Goal: Task Accomplishment & Management: Complete application form

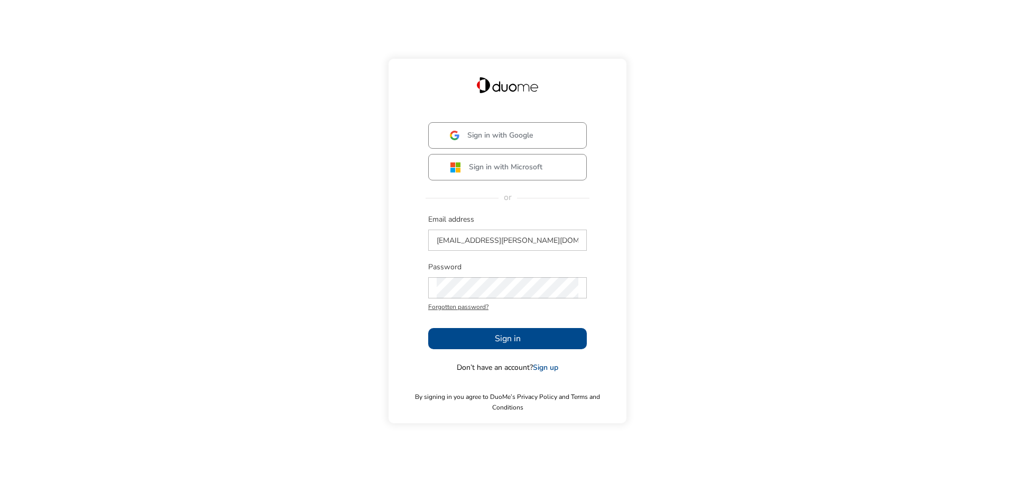
drag, startPoint x: 522, startPoint y: 346, endPoint x: 588, endPoint y: 350, distance: 66.8
click at [521, 345] on button "Sign in" at bounding box center [507, 338] width 159 height 21
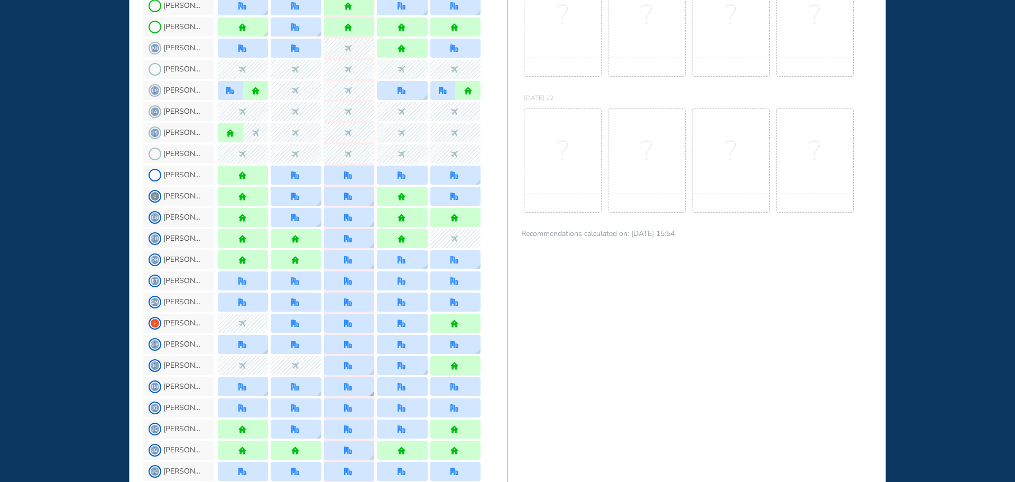
scroll to position [582, 0]
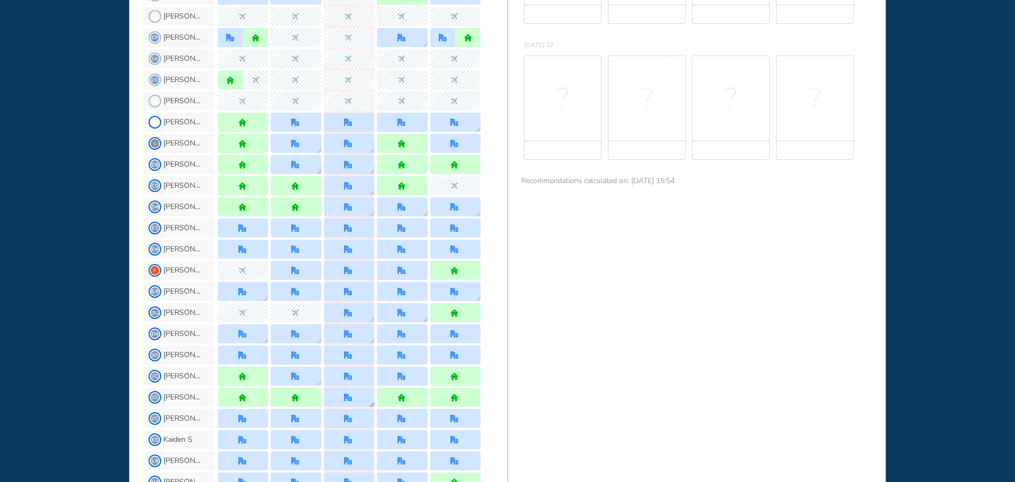
click at [353, 400] on div at bounding box center [349, 397] width 10 height 8
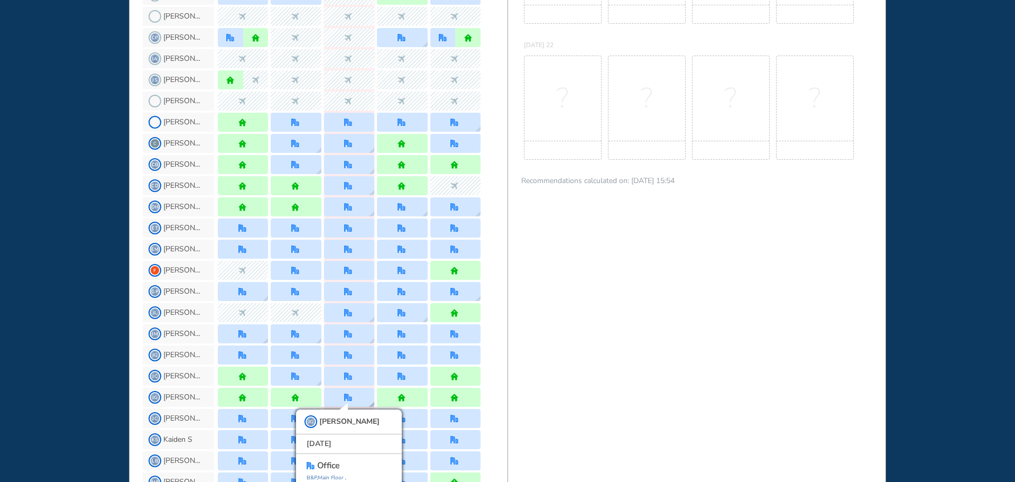
scroll to position [608, 0]
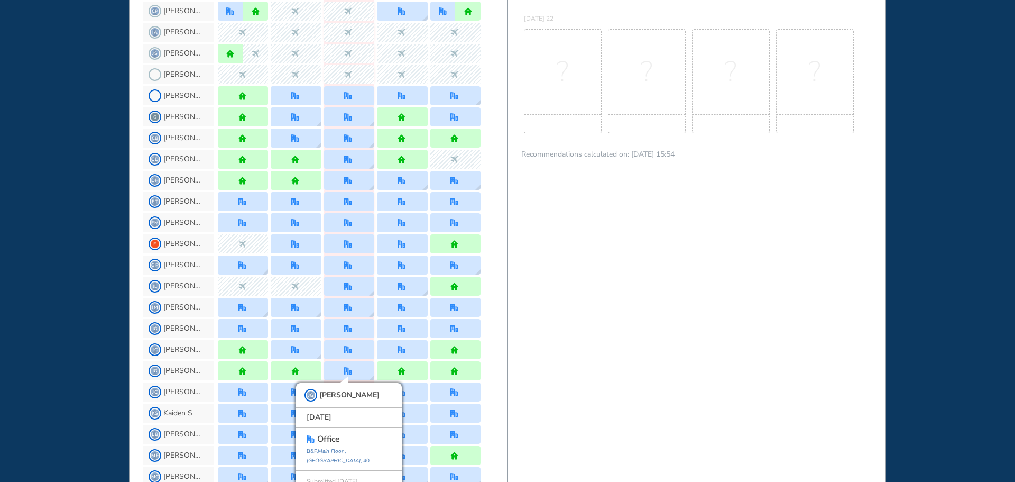
drag, startPoint x: 72, startPoint y: 311, endPoint x: 80, endPoint y: 310, distance: 8.5
click at [72, 312] on div "WHO'S WHERE WHEN MY WORK INITIATIVES 92 DF New! NOTIFICATIONS All Location Task…" at bounding box center [507, 241] width 1015 height 482
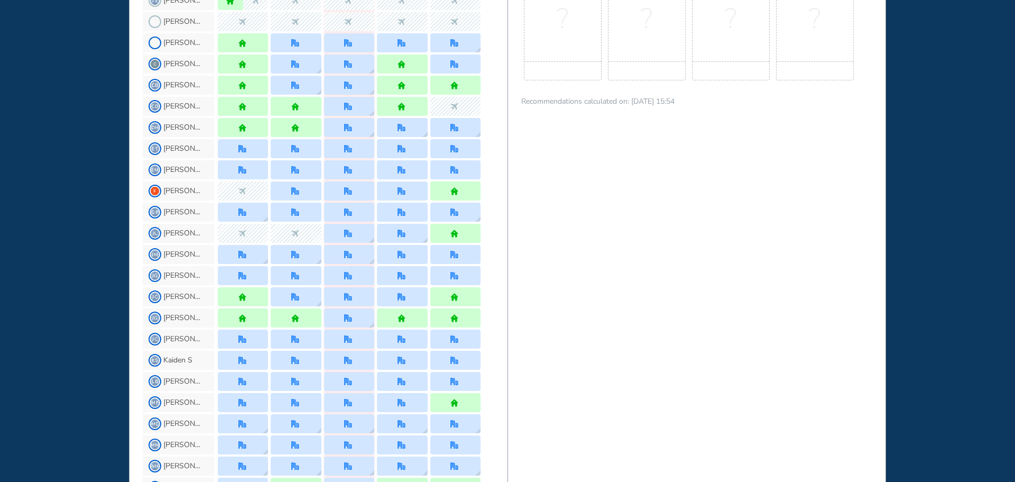
scroll to position [714, 0]
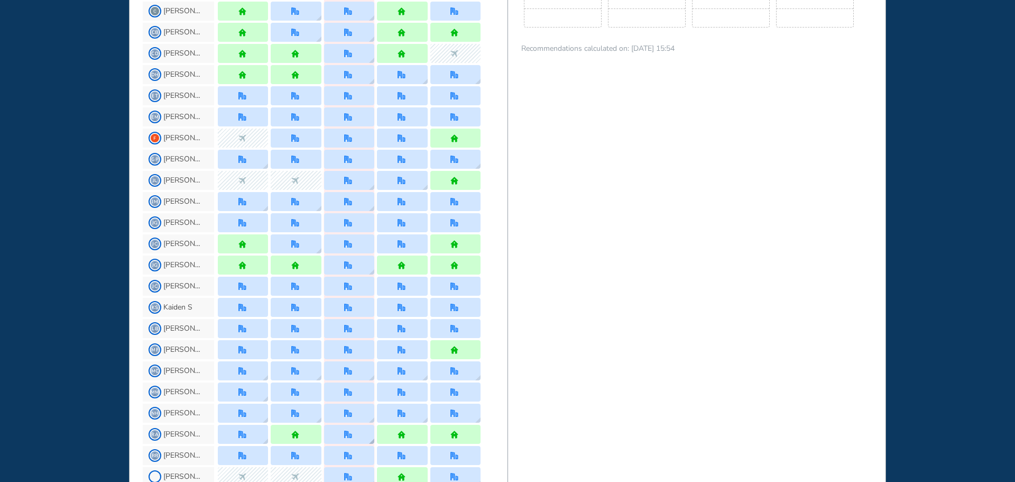
click at [355, 440] on div at bounding box center [349, 434] width 50 height 19
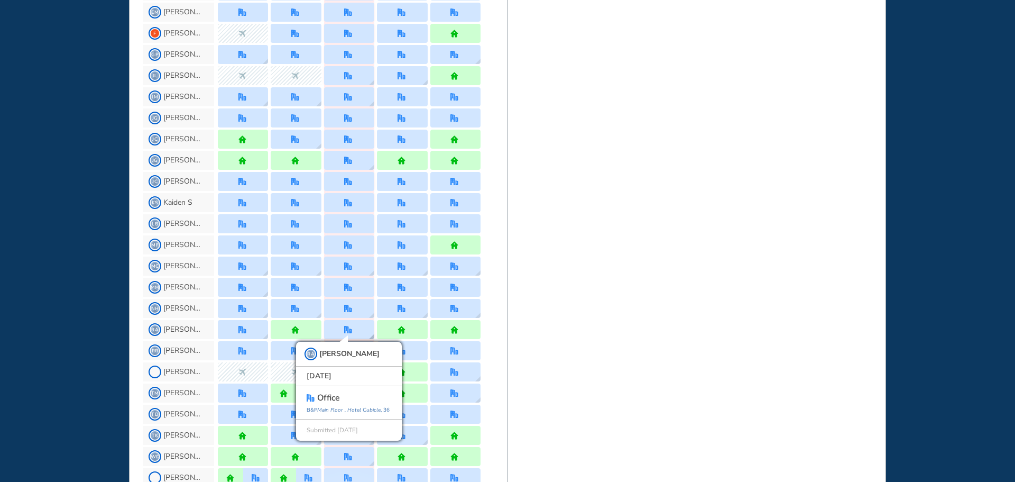
scroll to position [830, 0]
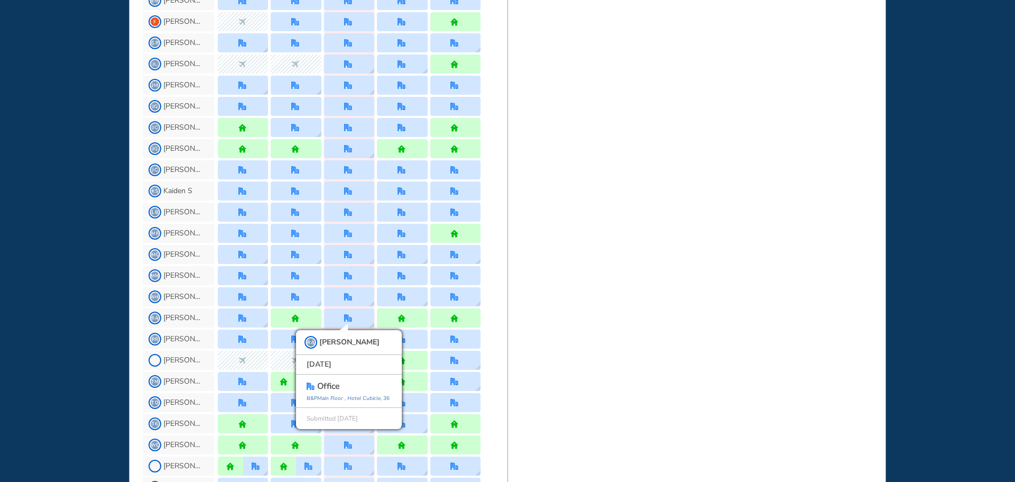
drag, startPoint x: 70, startPoint y: 350, endPoint x: 75, endPoint y: 345, distance: 6.4
click at [70, 349] on div "WHO'S WHERE WHEN MY WORK INITIATIVES 92 DF New! NOTIFICATIONS All Location Task…" at bounding box center [507, 241] width 1015 height 482
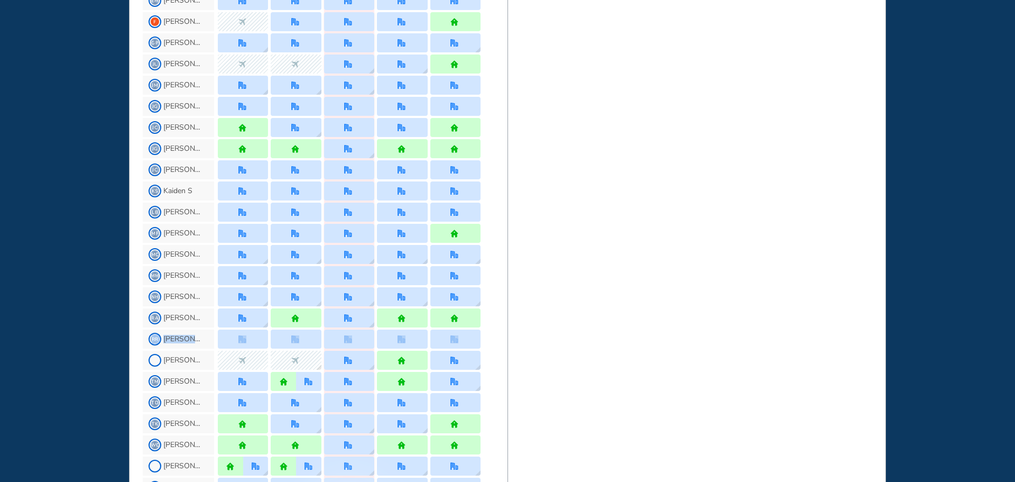
click at [70, 351] on div "WHO'S WHERE WHEN MY WORK INITIATIVES 92 DF New! NOTIFICATIONS All Location Task…" at bounding box center [507, 241] width 1015 height 482
click at [353, 362] on div at bounding box center [349, 360] width 10 height 8
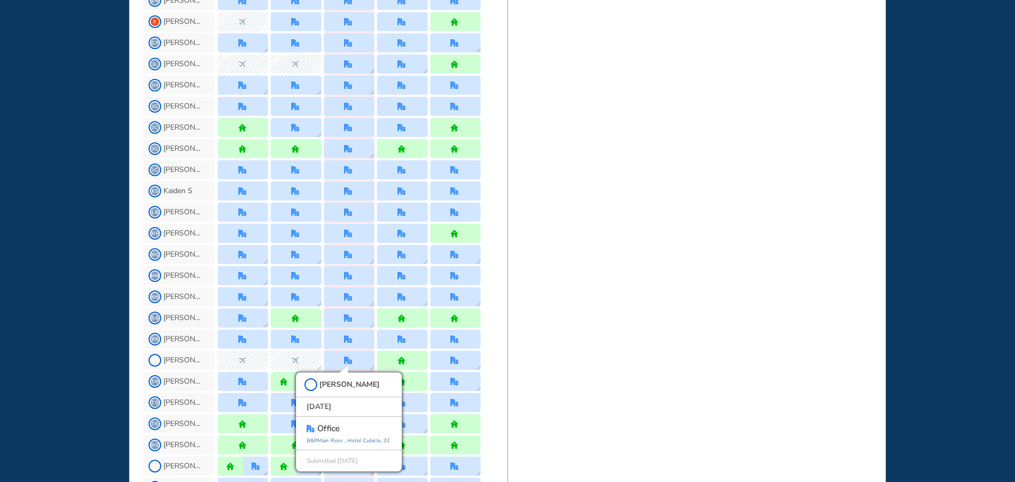
click at [47, 343] on div "WHO'S WHERE WHEN MY WORK INITIATIVES 92 DF New! NOTIFICATIONS All Location Task…" at bounding box center [507, 241] width 1015 height 482
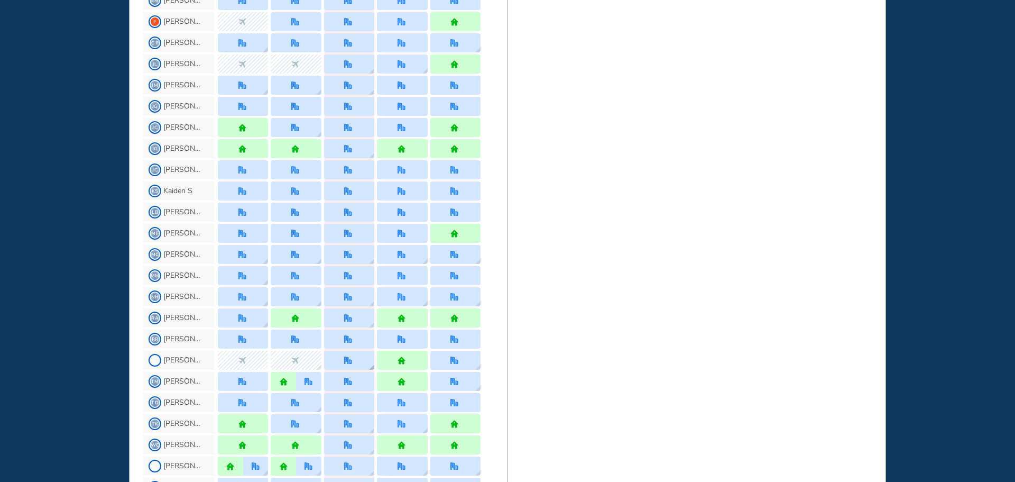
scroll to position [883, 0]
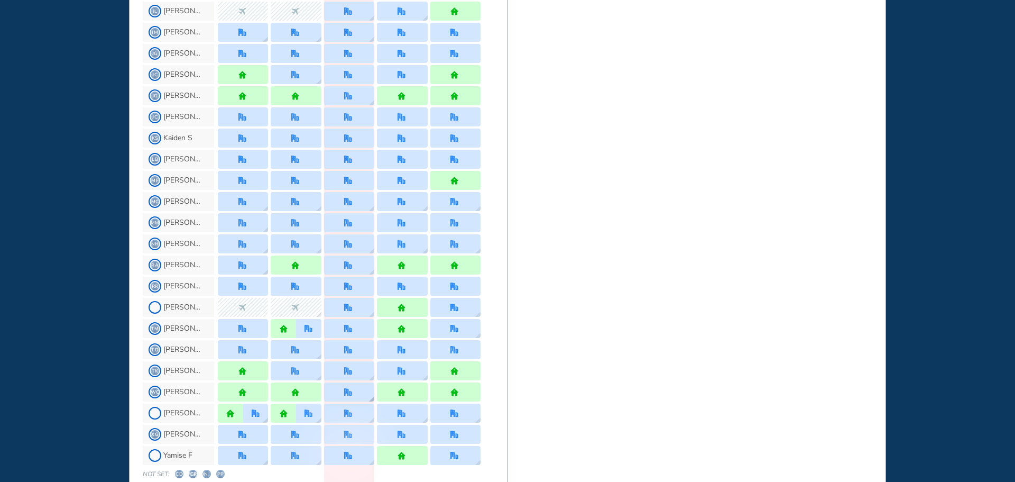
click at [349, 392] on img "office" at bounding box center [348, 392] width 8 height 8
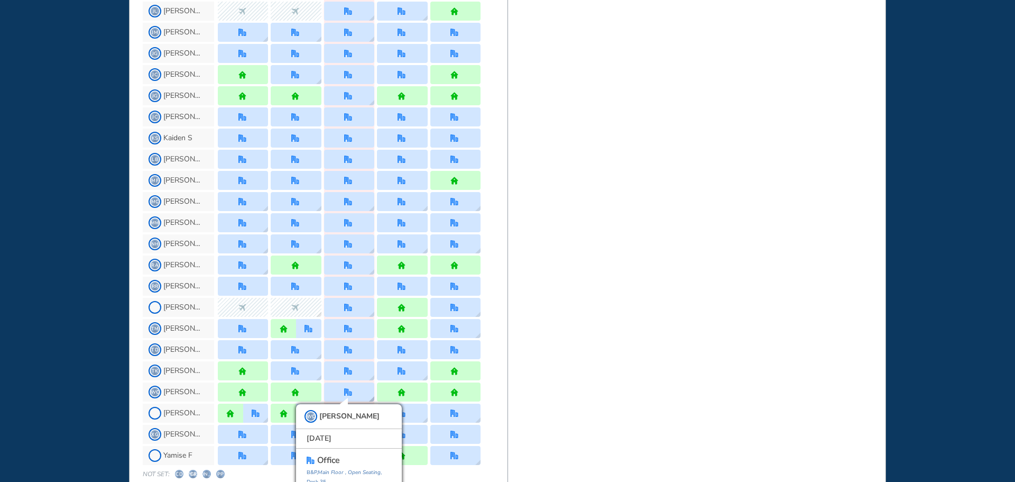
scroll to position [914, 0]
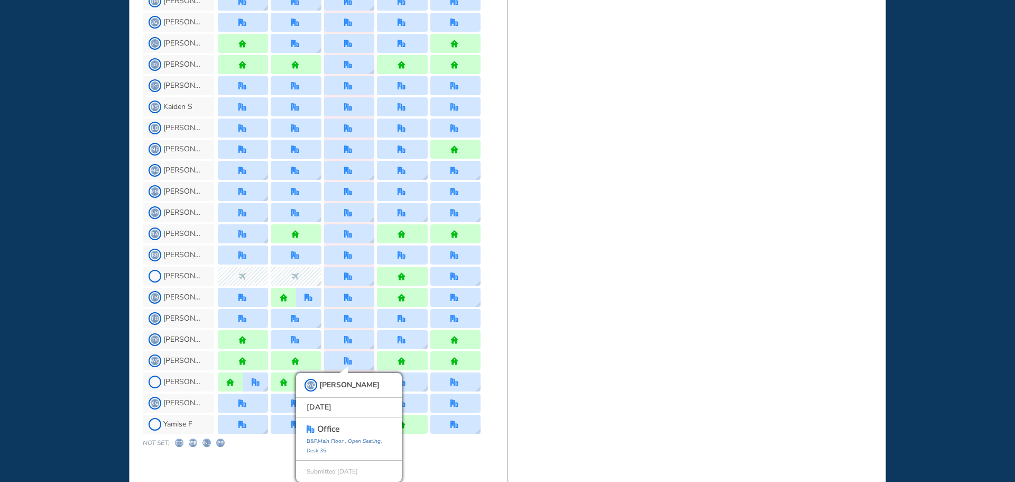
click at [60, 312] on div "WHO'S WHERE WHEN MY WORK INITIATIVES 92 DF New! NOTIFICATIONS All Location Task…" at bounding box center [507, 241] width 1015 height 482
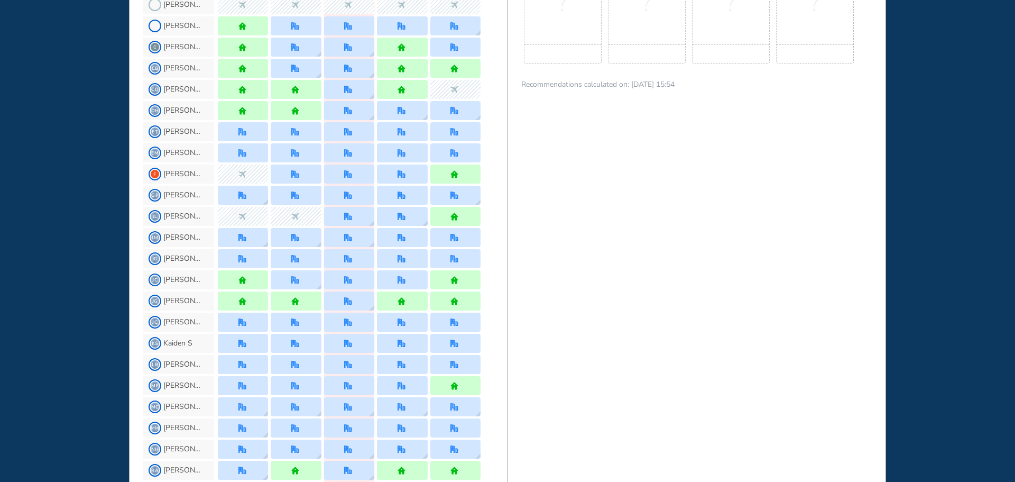
scroll to position [650, 0]
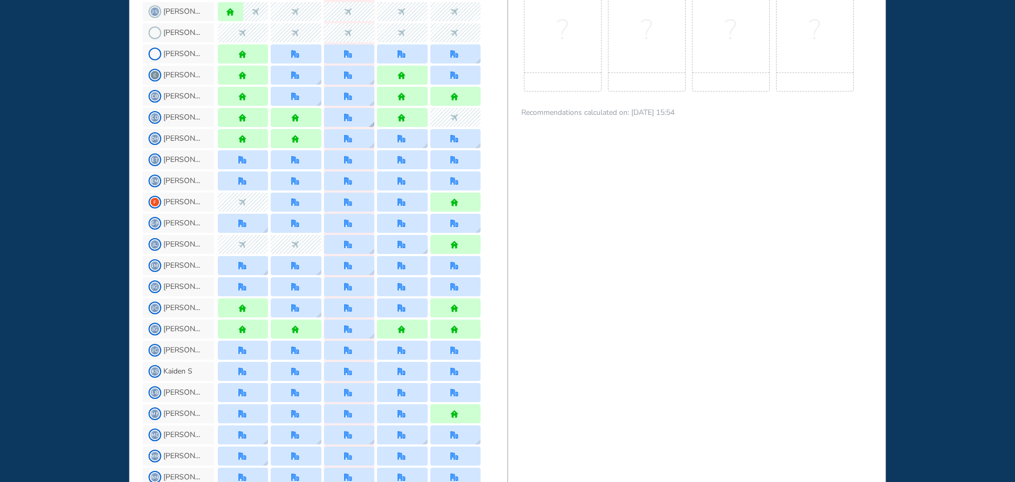
click at [344, 118] on img "office" at bounding box center [348, 118] width 8 height 8
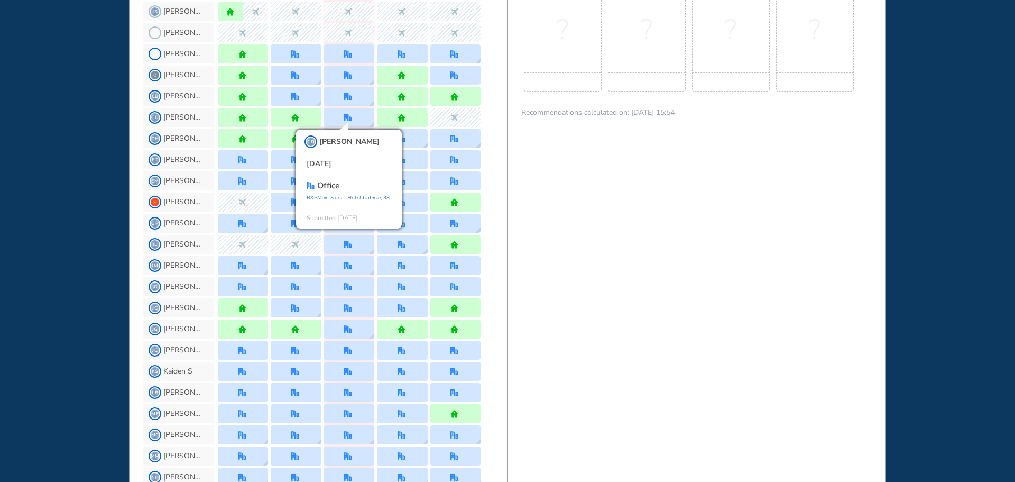
click at [43, 183] on div "WHO'S WHERE WHEN MY WORK INITIATIVES 92 DF New! NOTIFICATIONS All Location Task…" at bounding box center [507, 241] width 1015 height 482
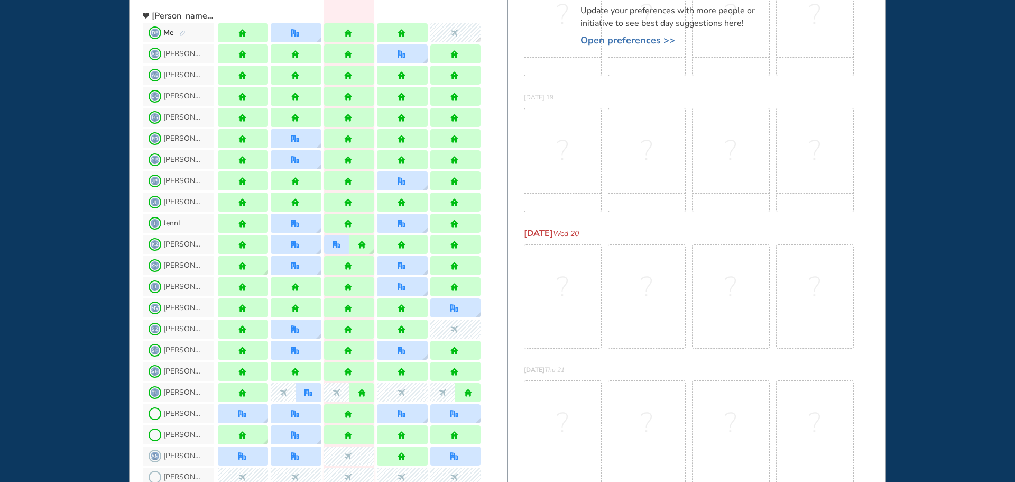
scroll to position [0, 0]
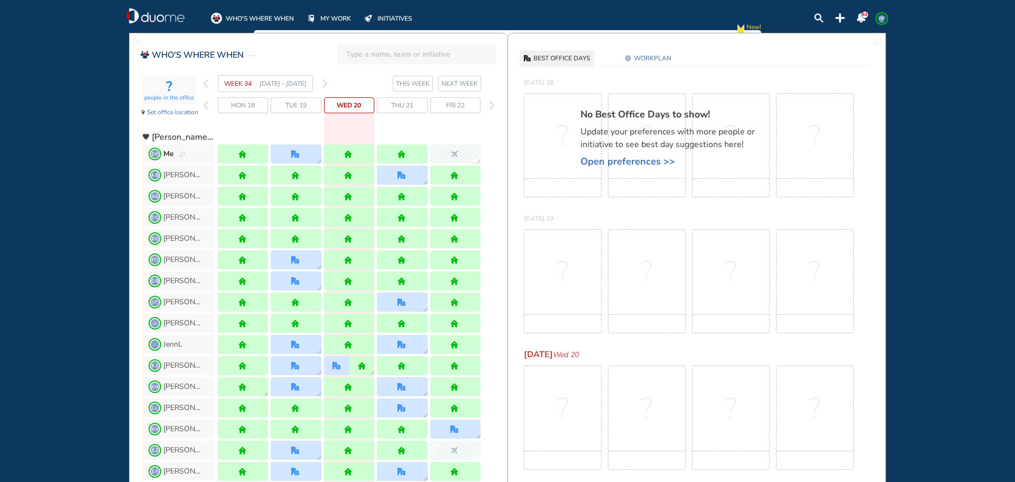
click at [411, 111] on div "Thu 21" at bounding box center [402, 105] width 50 height 16
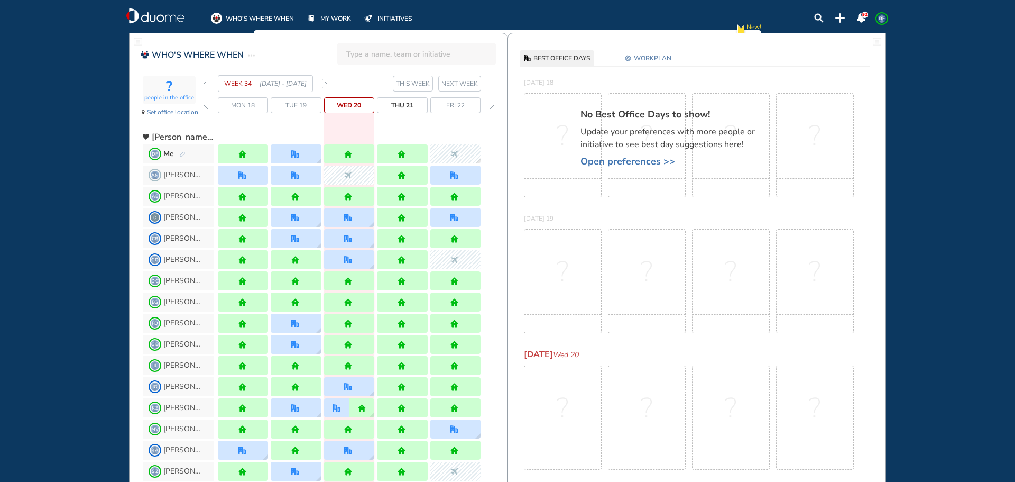
click at [299, 106] on span "Tue 19" at bounding box center [296, 105] width 21 height 11
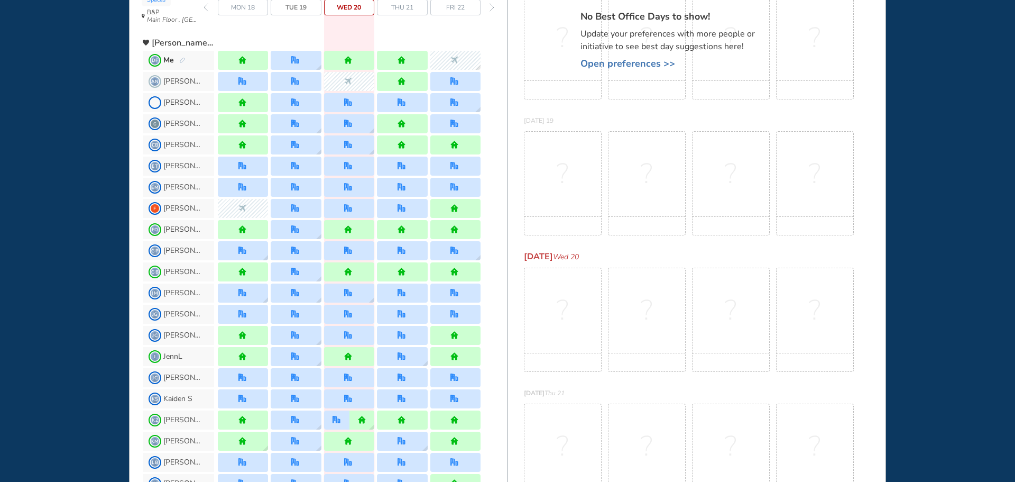
scroll to position [106, 0]
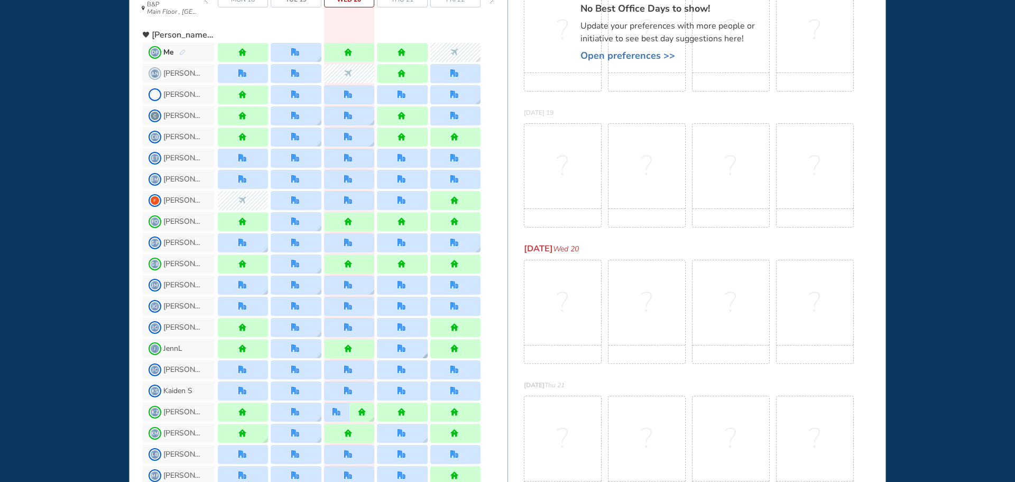
click at [397, 350] on div at bounding box center [402, 348] width 50 height 19
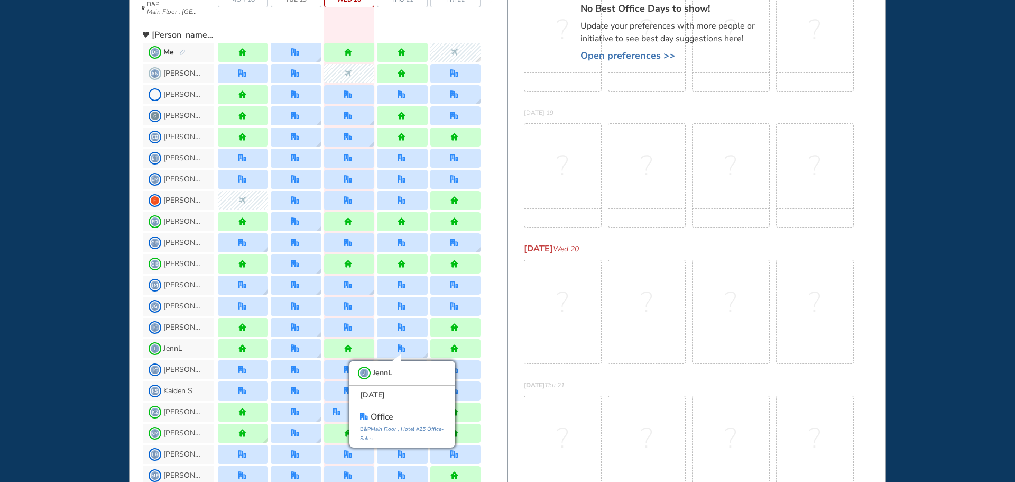
click at [54, 320] on div "WHO'S WHERE WHEN MY WORK INITIATIVES 92 DF New! NOTIFICATIONS All Location Task…" at bounding box center [507, 241] width 1015 height 482
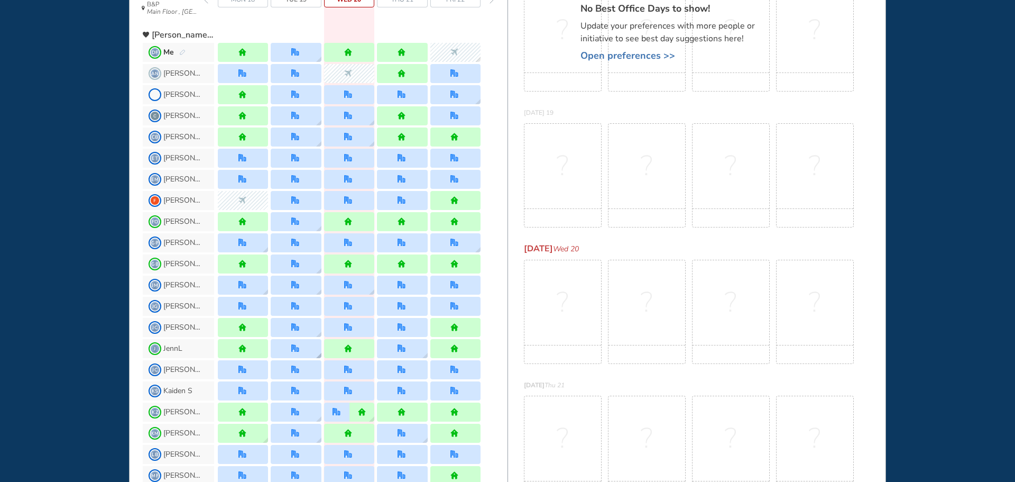
click at [304, 349] on div at bounding box center [296, 348] width 50 height 19
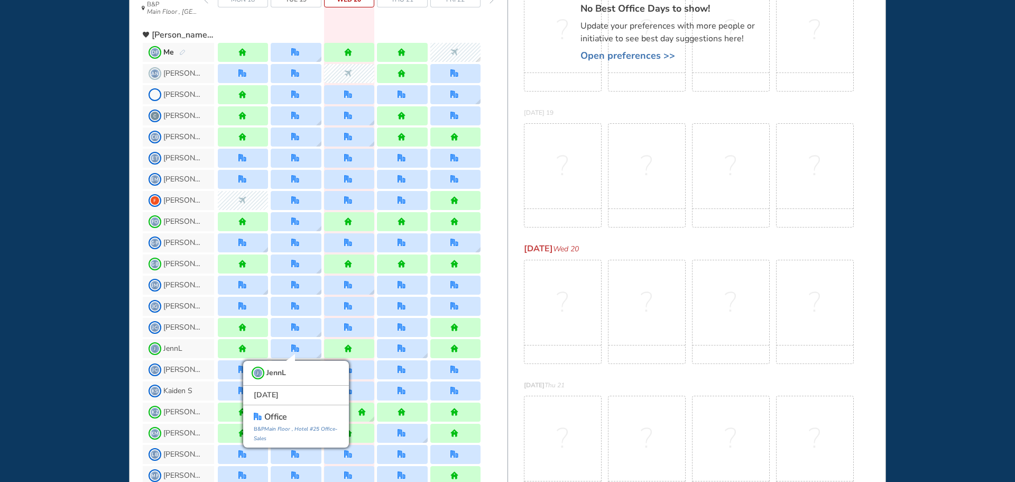
click at [31, 301] on div "WHO'S WHERE WHEN MY WORK INITIATIVES 92 DF New! NOTIFICATIONS All Location Task…" at bounding box center [507, 241] width 1015 height 482
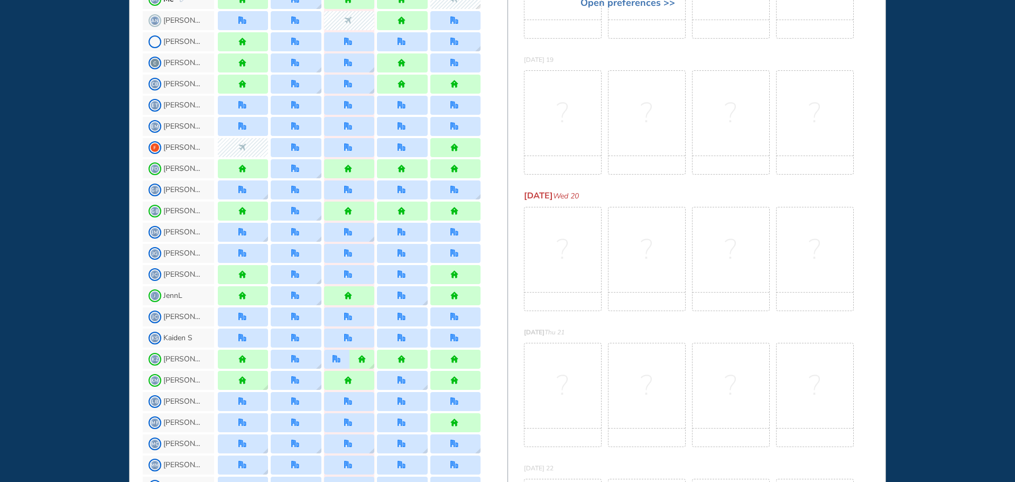
scroll to position [211, 0]
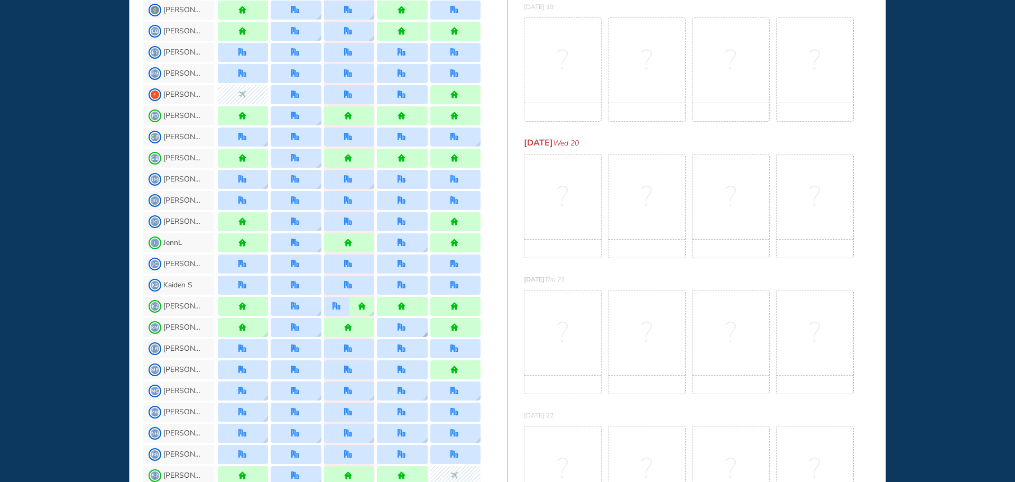
click at [409, 327] on div at bounding box center [402, 327] width 50 height 19
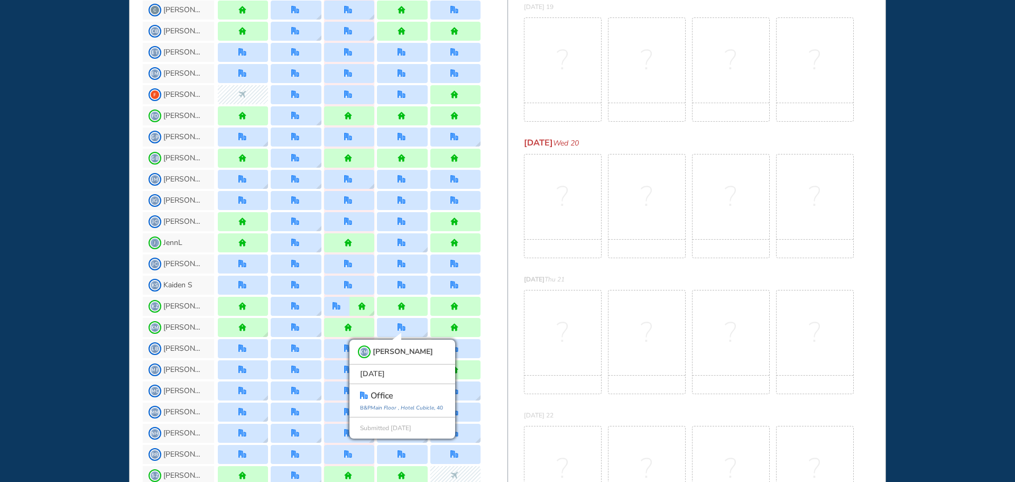
click at [74, 292] on div "WHO'S WHERE WHEN MY WORK INITIATIVES 92 DF New! NOTIFICATIONS All Location Task…" at bounding box center [507, 241] width 1015 height 482
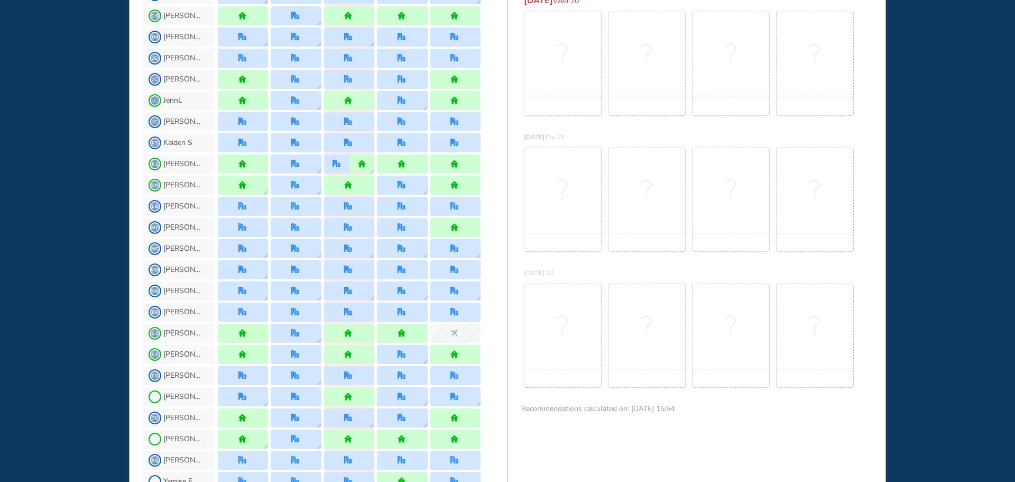
scroll to position [370, 0]
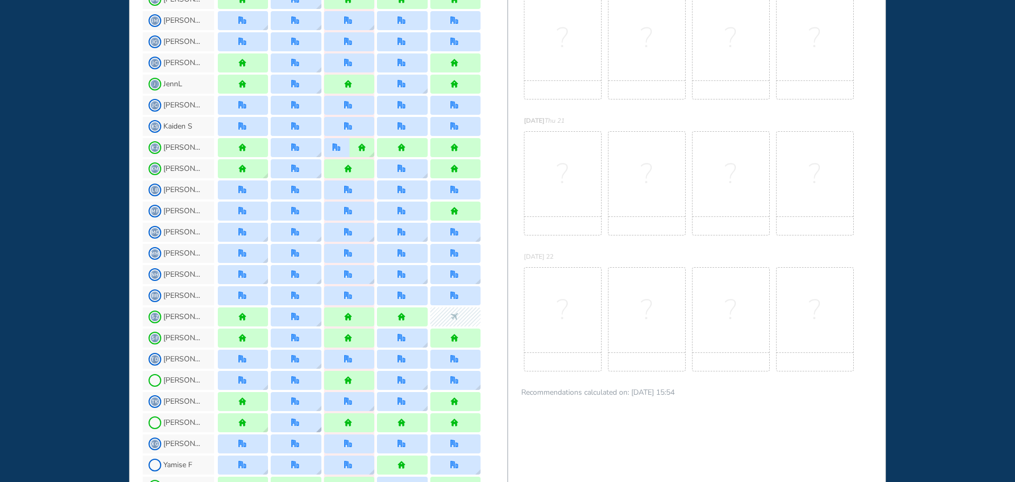
click at [293, 418] on div at bounding box center [296, 422] width 50 height 19
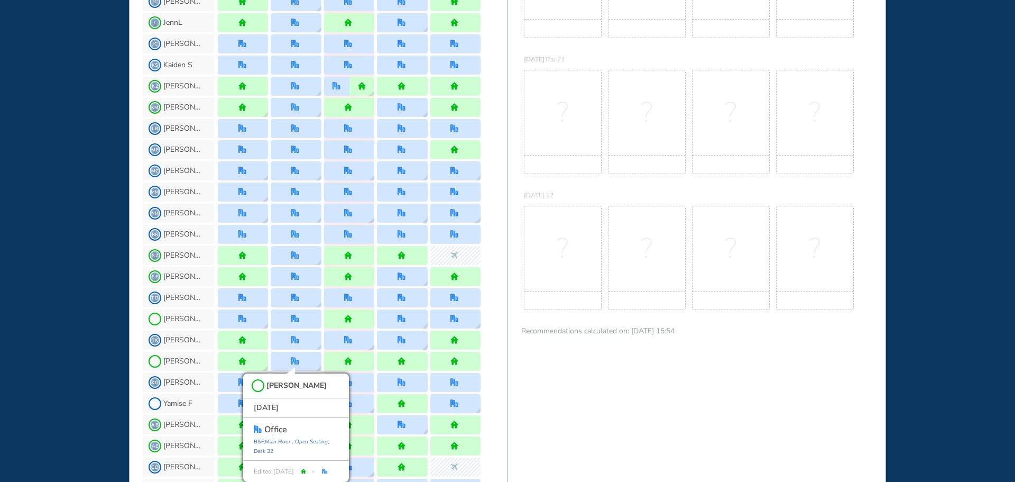
click at [83, 295] on div "WHO'S WHERE WHEN MY WORK INITIATIVES 92 DF New! NOTIFICATIONS All Location Task…" at bounding box center [507, 241] width 1015 height 482
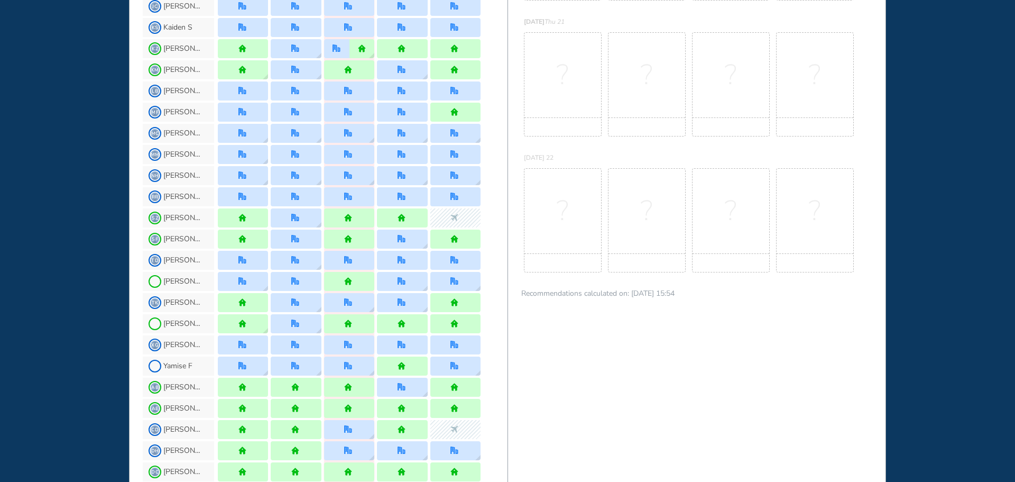
scroll to position [484, 0]
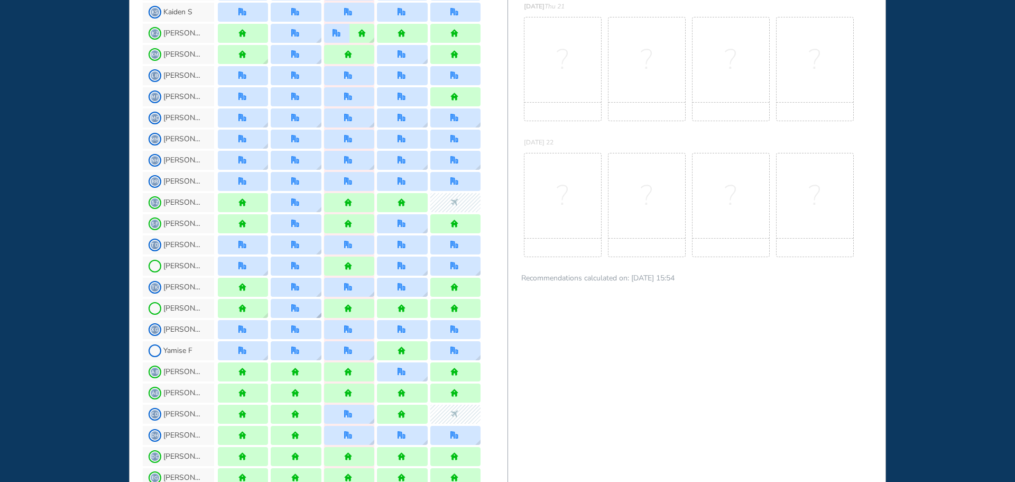
click at [297, 314] on div at bounding box center [296, 308] width 50 height 19
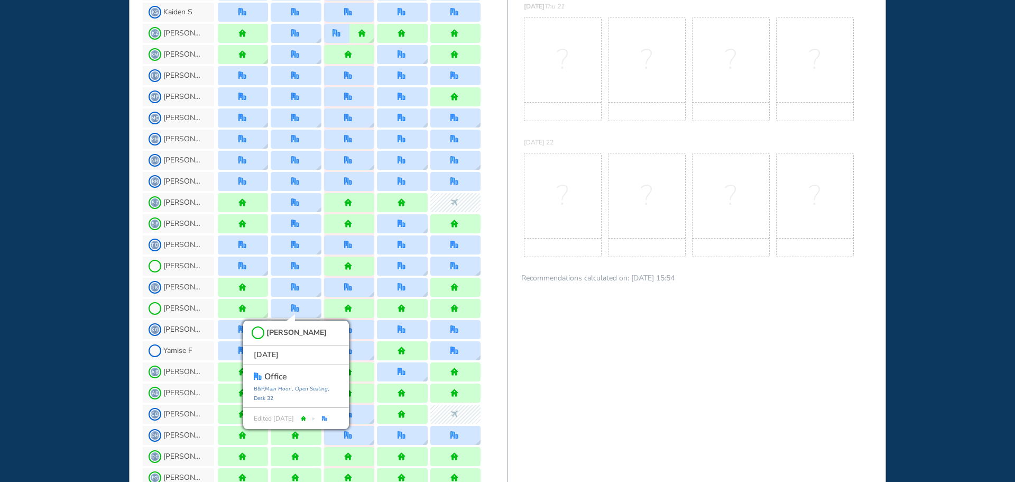
click at [42, 315] on div "WHO'S WHERE WHEN MY WORK INITIATIVES 92 DF New! NOTIFICATIONS All Location Task…" at bounding box center [507, 241] width 1015 height 482
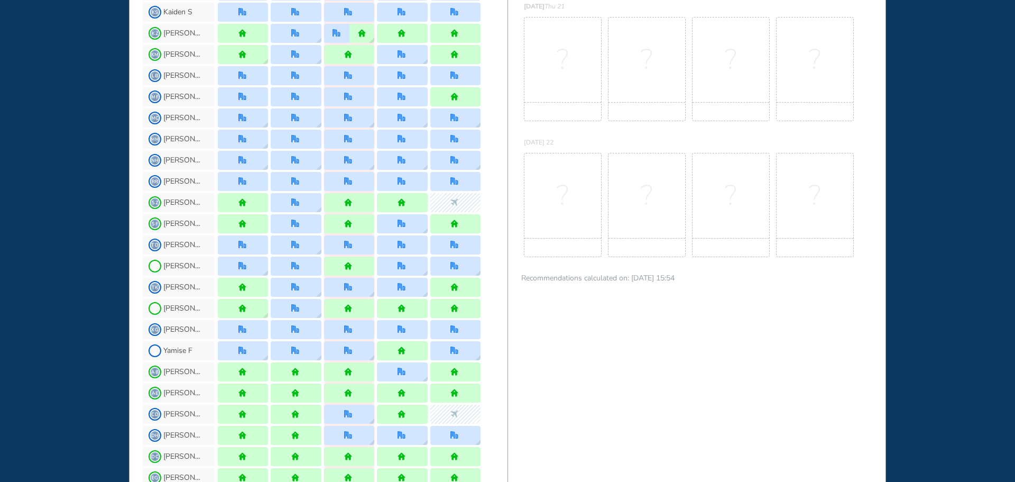
scroll to position [537, 0]
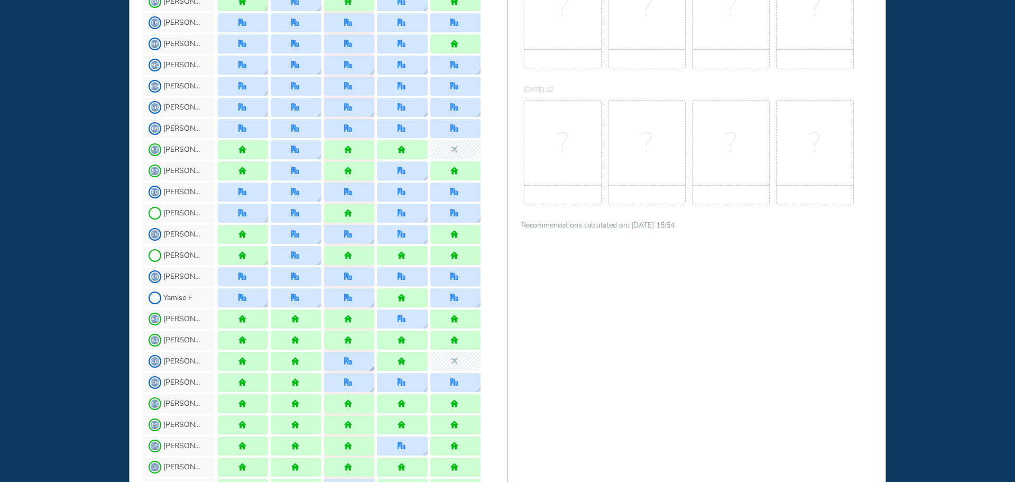
click at [347, 359] on img "office" at bounding box center [348, 361] width 8 height 8
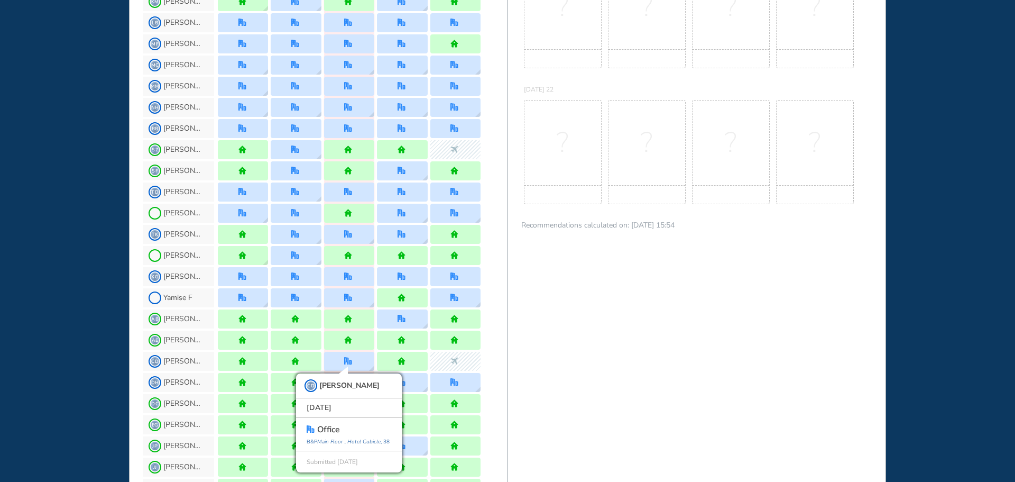
click at [48, 317] on div "WHO'S WHERE WHEN MY WORK INITIATIVES 92 DF New! NOTIFICATIONS All Location Task…" at bounding box center [507, 241] width 1015 height 482
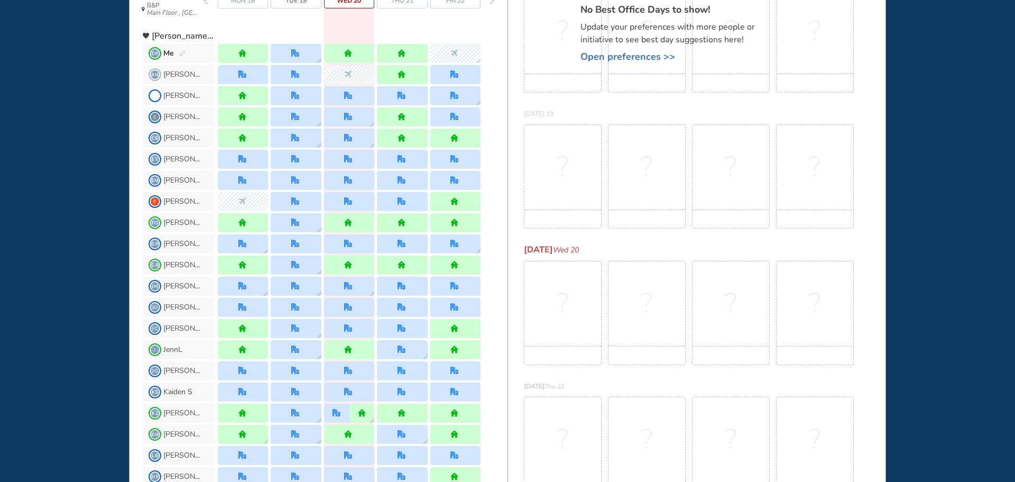
scroll to position [0, 0]
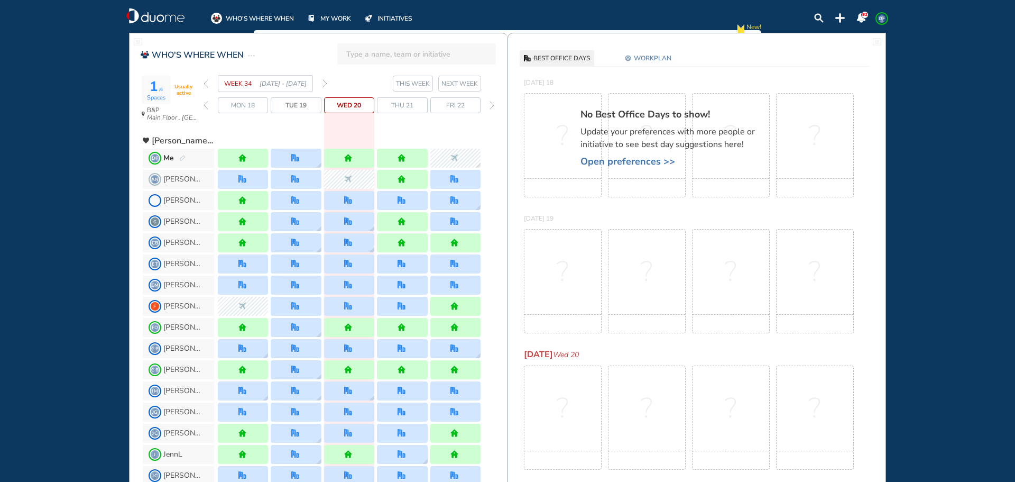
click at [206, 86] on img "back week" at bounding box center [206, 83] width 5 height 8
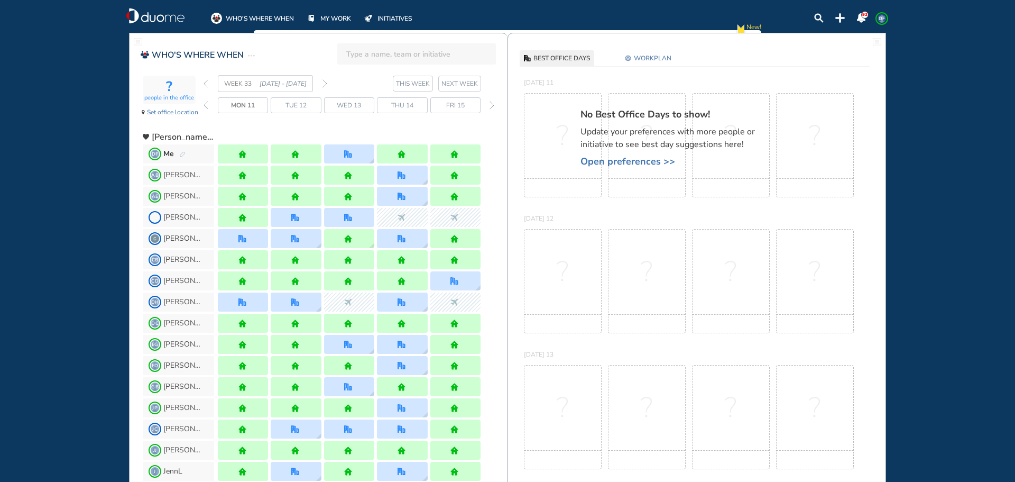
click at [324, 84] on img "forward week" at bounding box center [325, 83] width 5 height 8
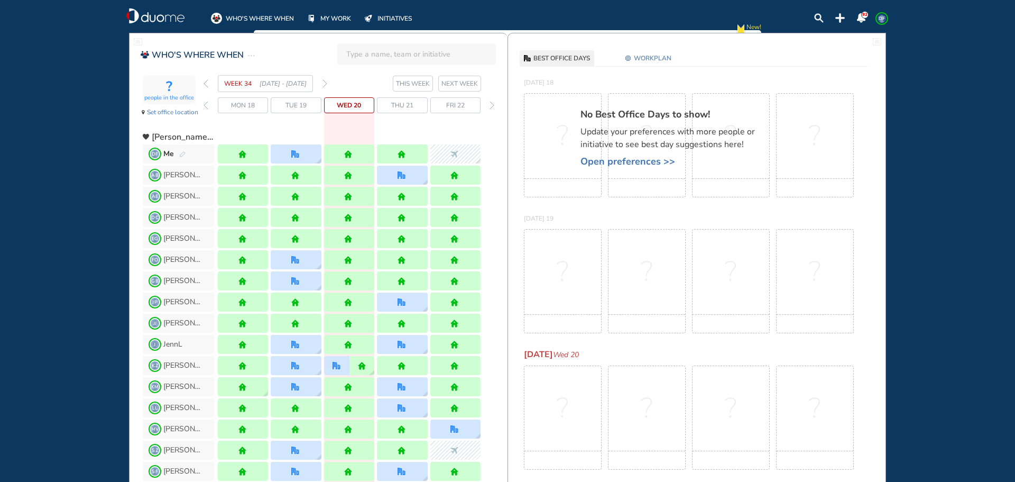
click at [325, 85] on img "forward week" at bounding box center [325, 83] width 5 height 8
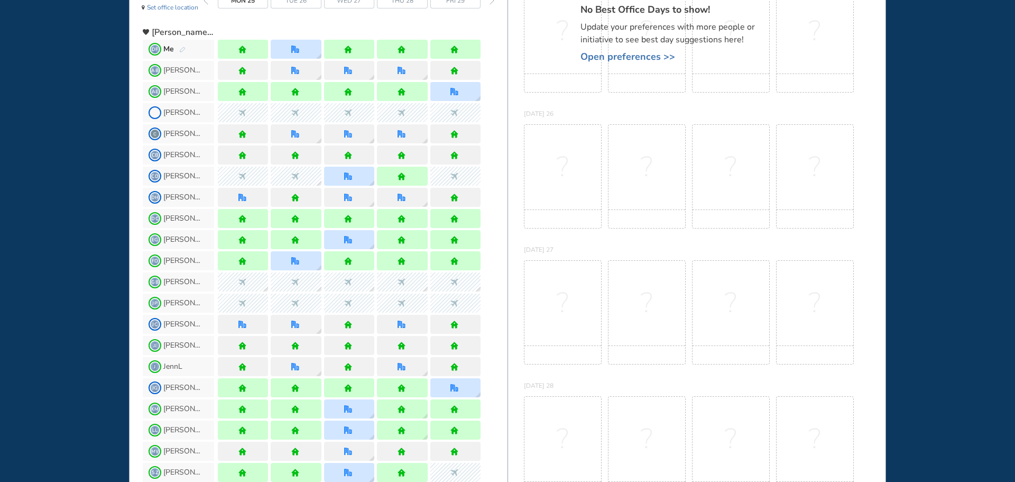
scroll to position [106, 0]
click at [300, 52] on div at bounding box center [296, 48] width 50 height 19
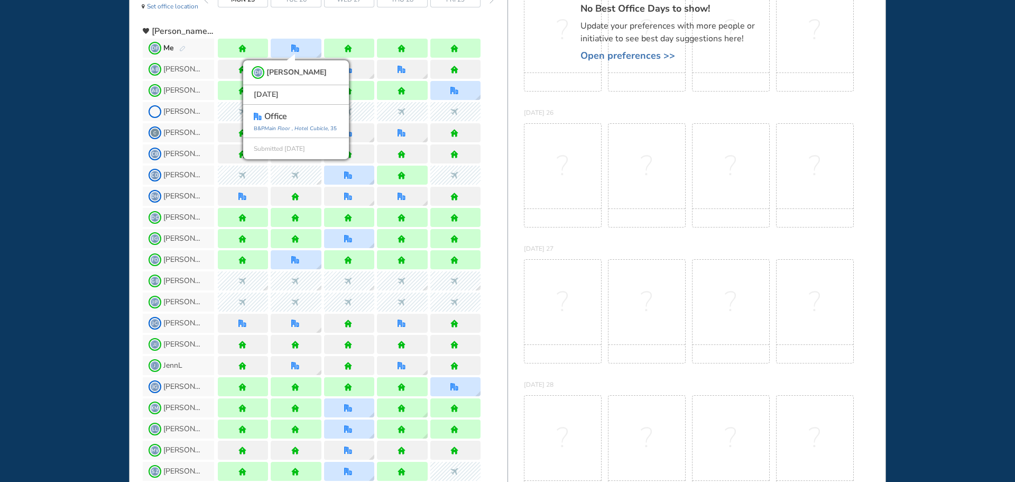
click at [23, 142] on div "WHO'S WHERE WHEN MY WORK INITIATIVES 92 DF New! NOTIFICATIONS All Location Task…" at bounding box center [507, 241] width 1015 height 482
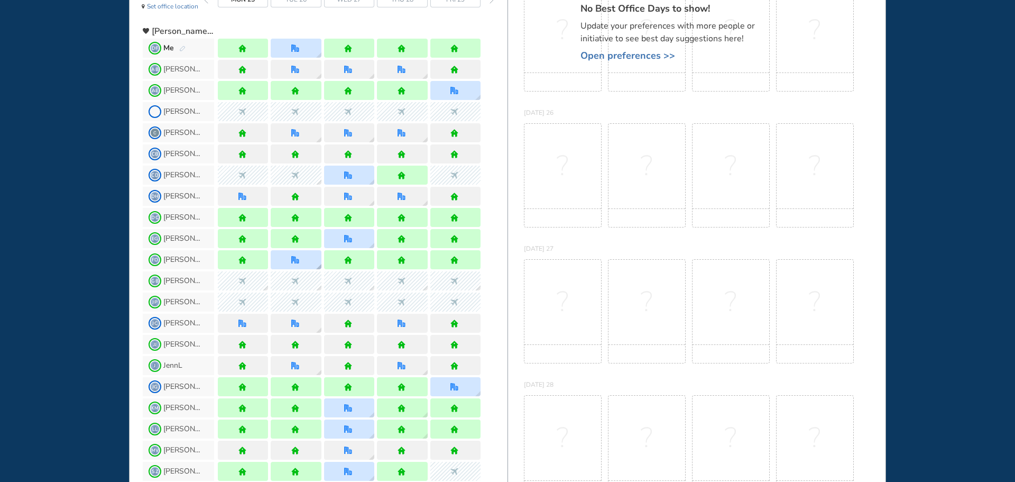
click at [297, 261] on img "office" at bounding box center [295, 260] width 8 height 8
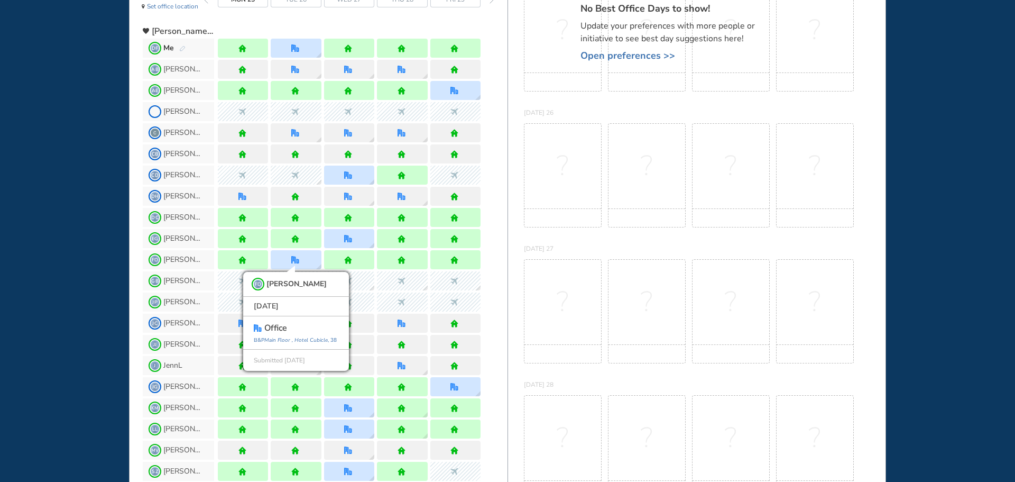
drag, startPoint x: 12, startPoint y: 279, endPoint x: 24, endPoint y: 276, distance: 12.4
click at [13, 279] on div "WHO'S WHERE WHEN MY WORK INITIATIVES 92 DF New! NOTIFICATIONS All Location Task…" at bounding box center [507, 241] width 1015 height 482
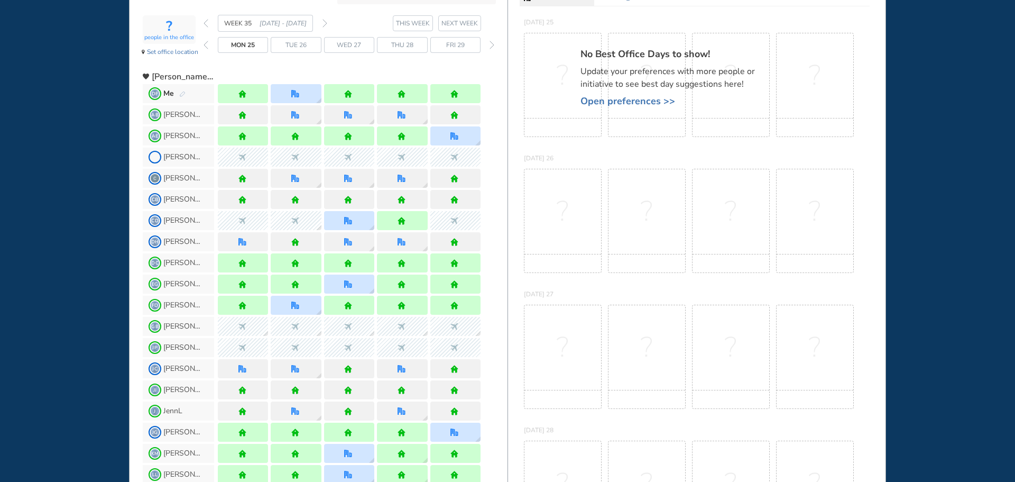
scroll to position [0, 0]
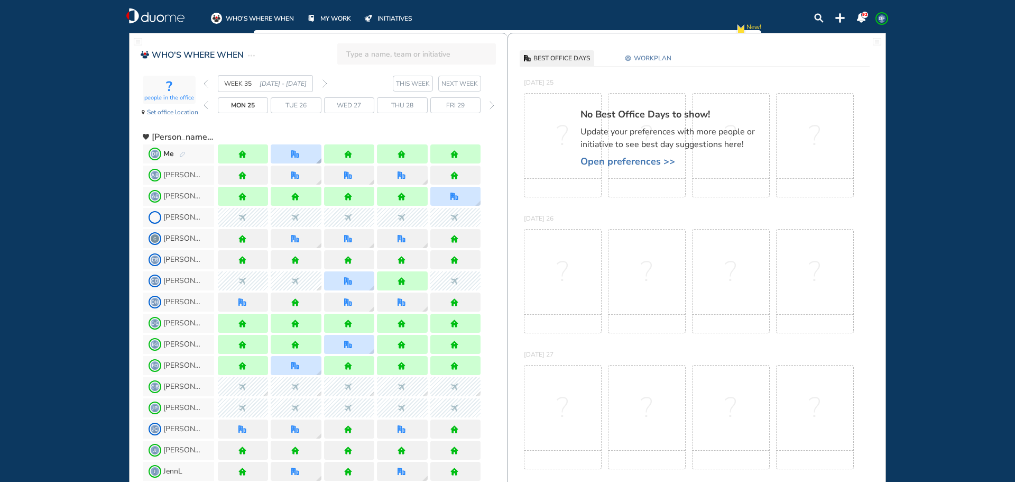
click at [304, 156] on div at bounding box center [296, 153] width 50 height 19
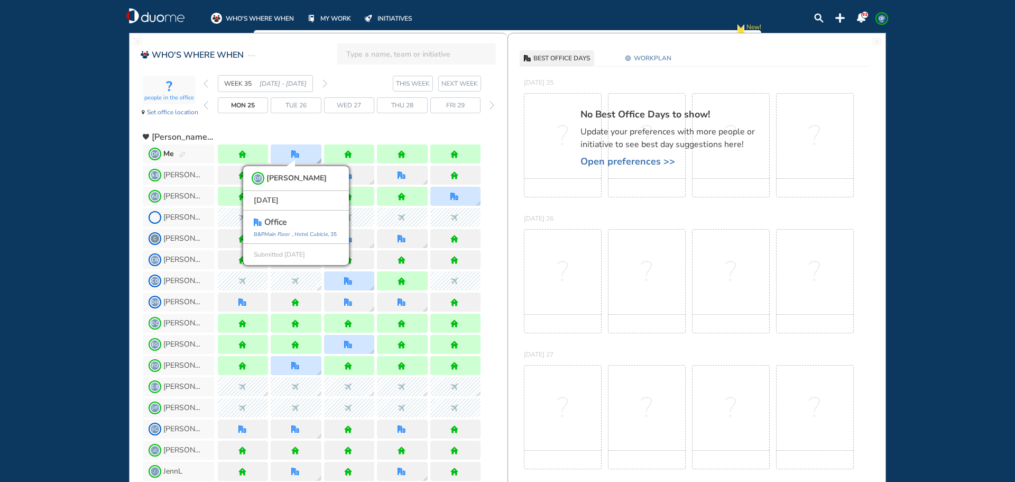
click at [307, 159] on div "DF [PERSON_NAME] [DATE] office [GEOGRAPHIC_DATA] , 35 Submitted [DATE]" at bounding box center [296, 153] width 50 height 19
click at [188, 157] on span "DF Me" at bounding box center [178, 153] width 71 height 19
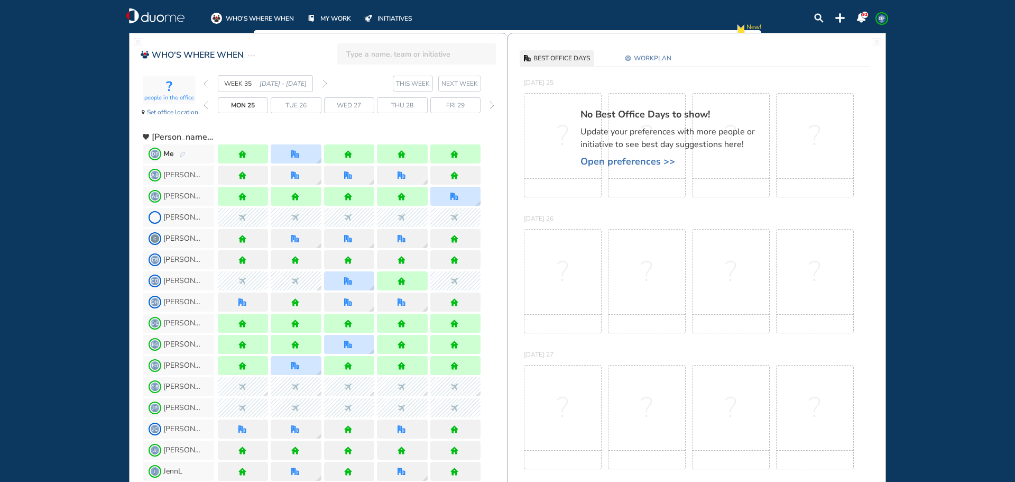
click at [184, 152] on img "pen-edit" at bounding box center [182, 154] width 6 height 7
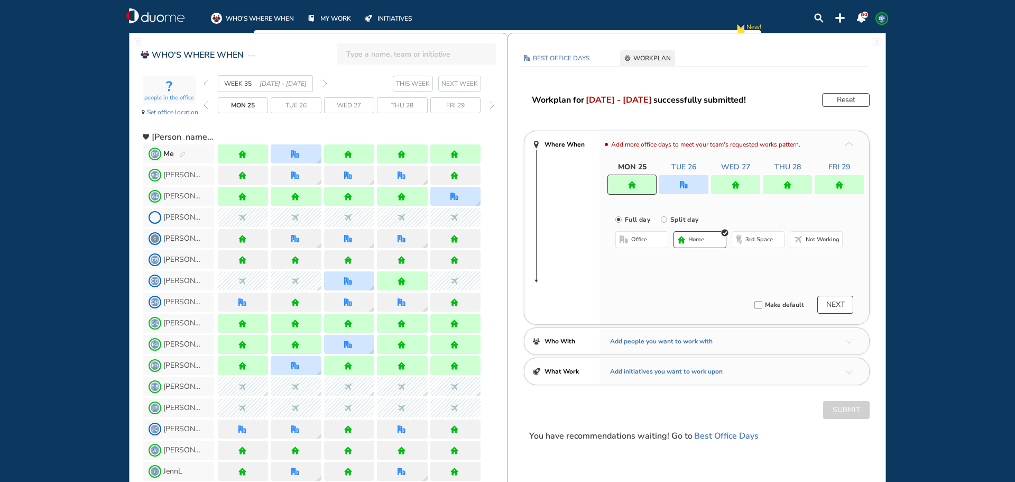
click at [686, 185] on img "office" at bounding box center [684, 185] width 8 height 8
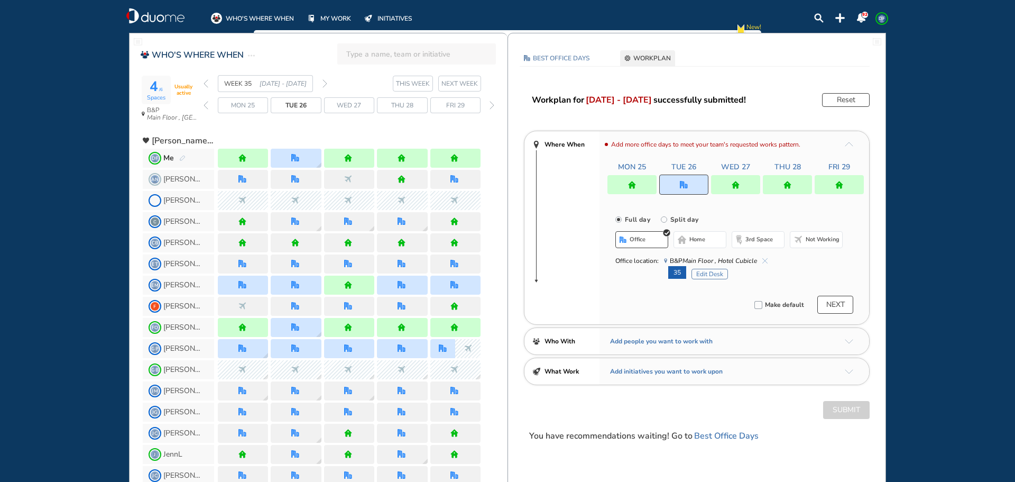
click at [706, 277] on button "Edit Desk" at bounding box center [710, 274] width 36 height 11
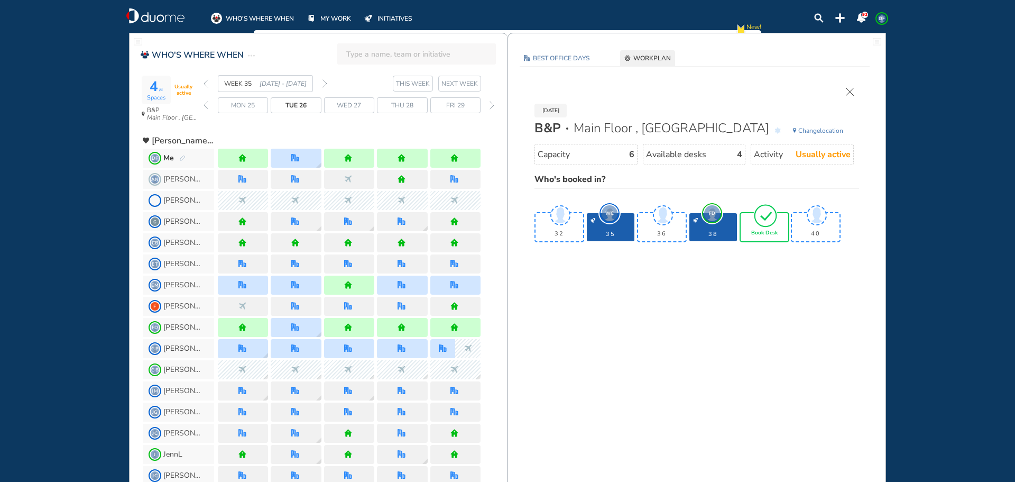
click at [767, 225] on img "tick-rounded-outline" at bounding box center [765, 215] width 24 height 25
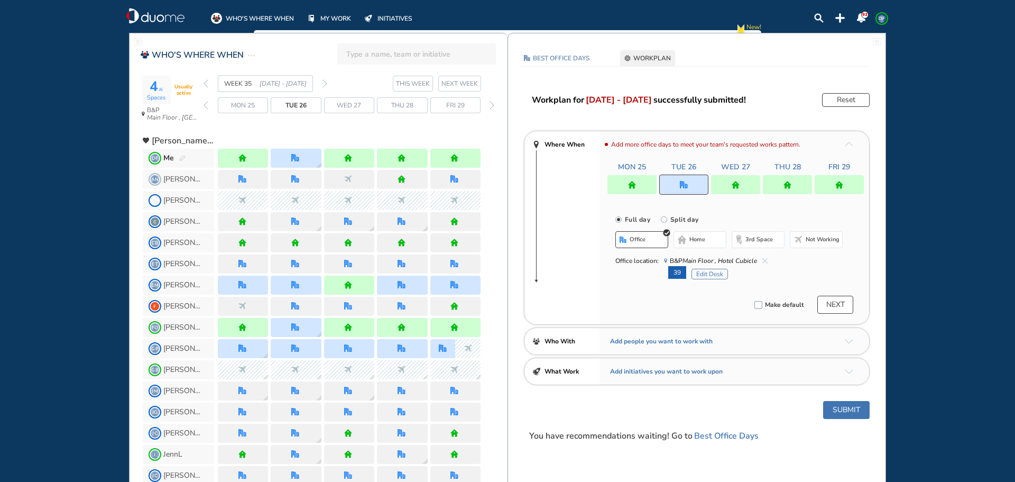
click at [764, 261] on img "cross-thin-blue" at bounding box center [764, 260] width 5 height 5
click at [295, 162] on img "office" at bounding box center [295, 158] width 8 height 8
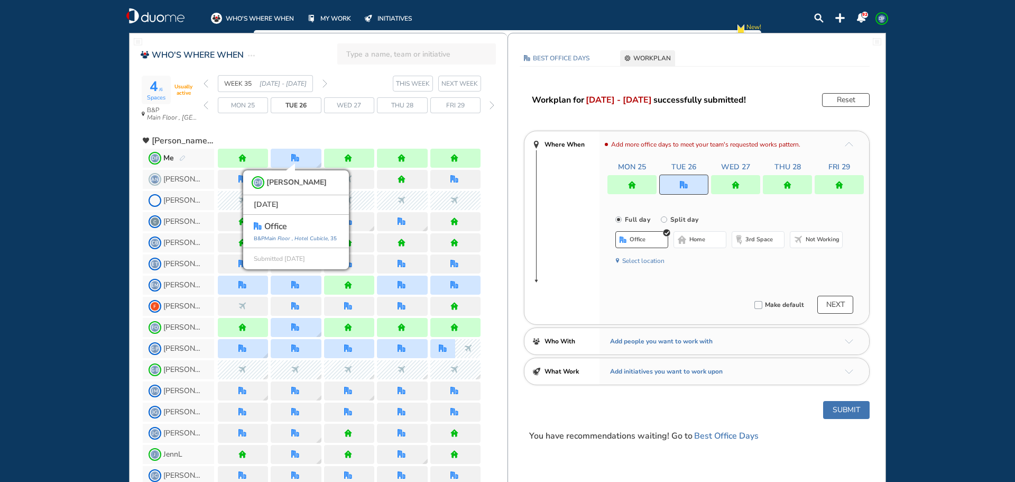
click at [179, 157] on img "pen-edit" at bounding box center [182, 158] width 6 height 7
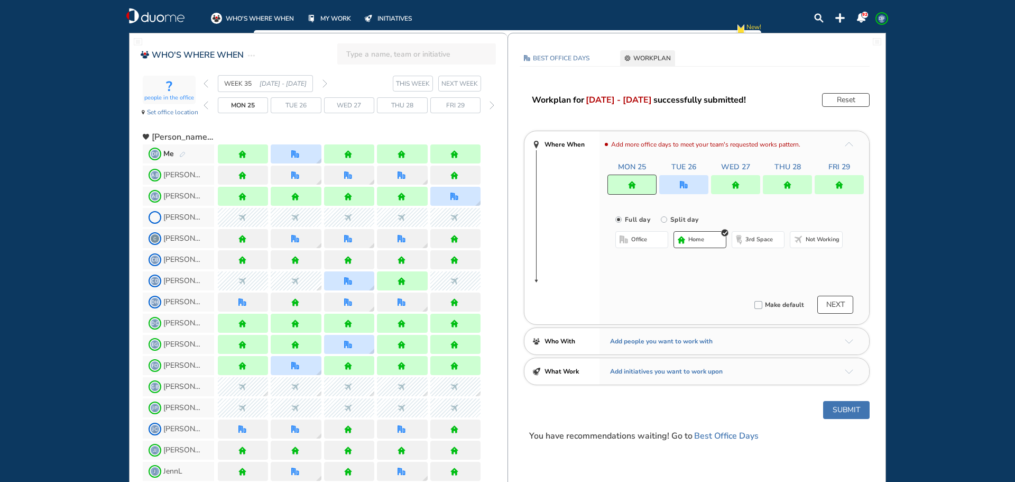
click at [680, 188] on img "office" at bounding box center [684, 185] width 8 height 8
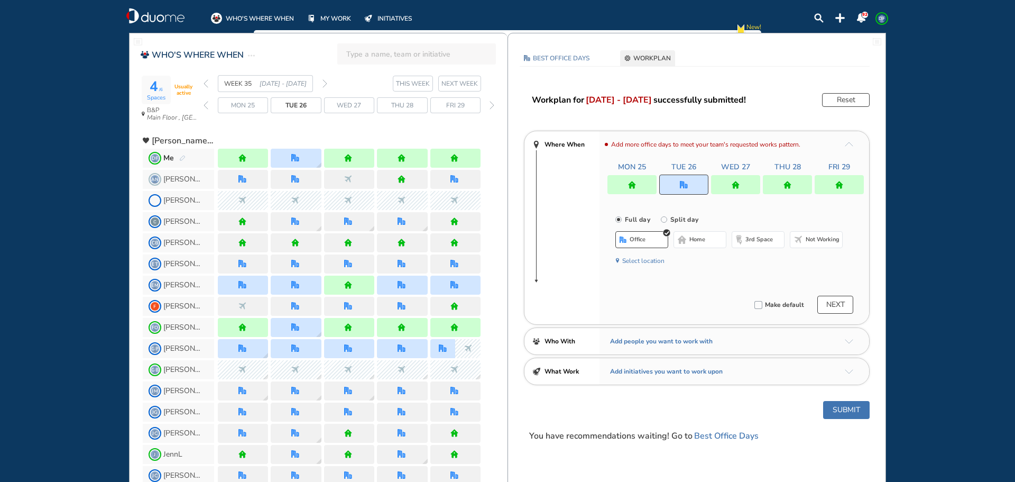
click at [651, 260] on button "Select location" at bounding box center [643, 260] width 42 height 11
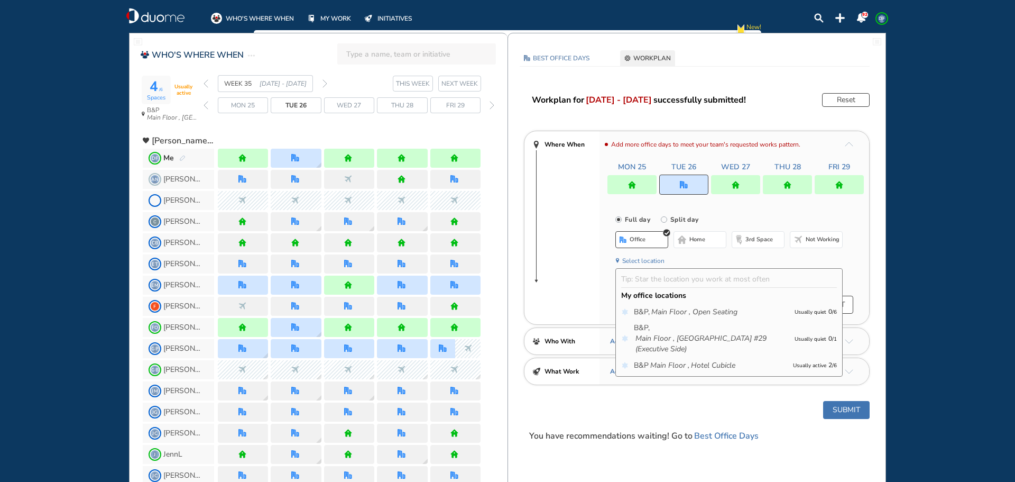
drag, startPoint x: 87, startPoint y: 181, endPoint x: 104, endPoint y: 170, distance: 20.2
click at [88, 180] on div "WHO'S WHERE WHEN MY WORK INITIATIVES 92 DF New! NOTIFICATIONS All Location Task…" at bounding box center [507, 241] width 1015 height 482
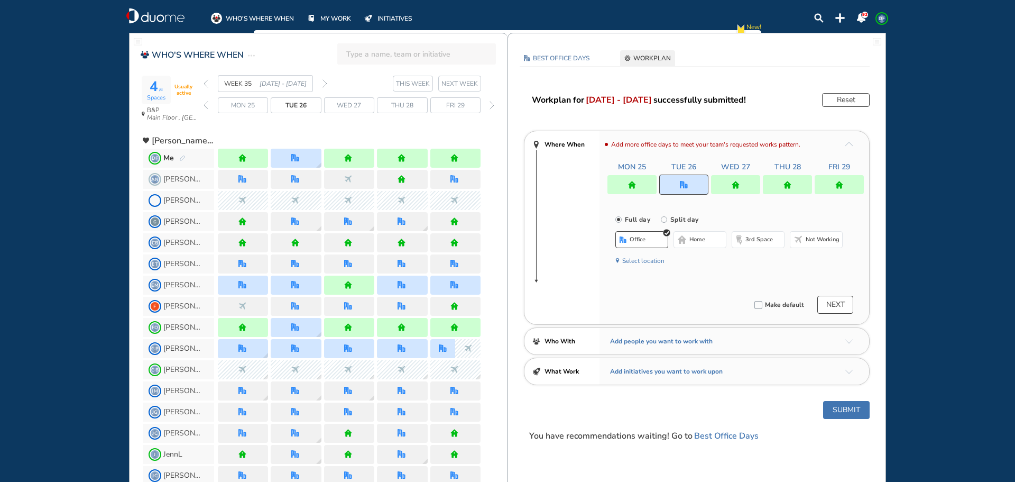
click at [851, 103] on button "Reset" at bounding box center [846, 100] width 48 height 14
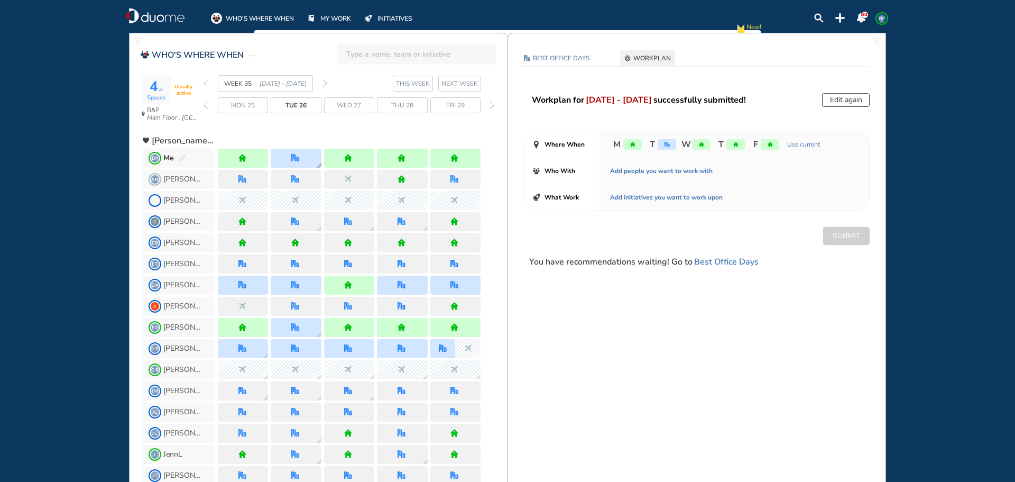
click at [299, 160] on img "office" at bounding box center [295, 158] width 8 height 8
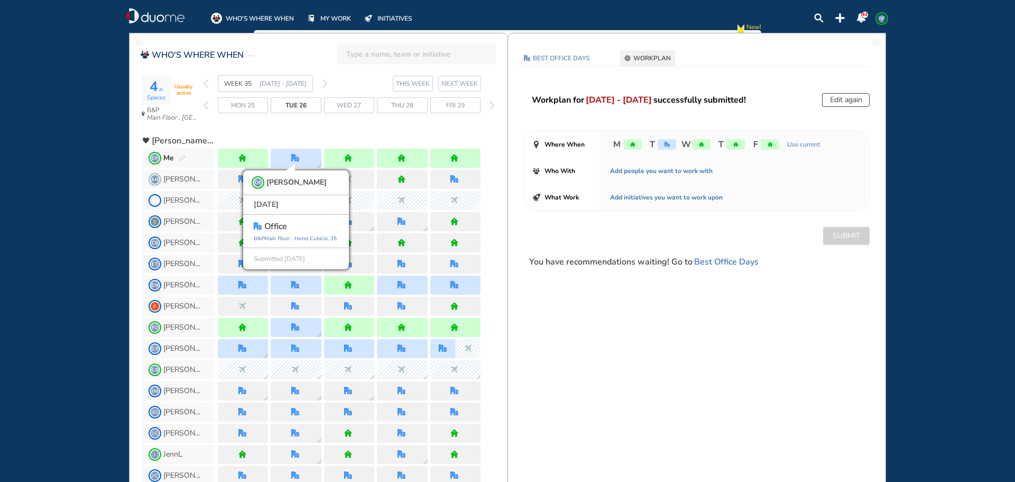
click at [183, 159] on img "pen-edit" at bounding box center [182, 158] width 6 height 7
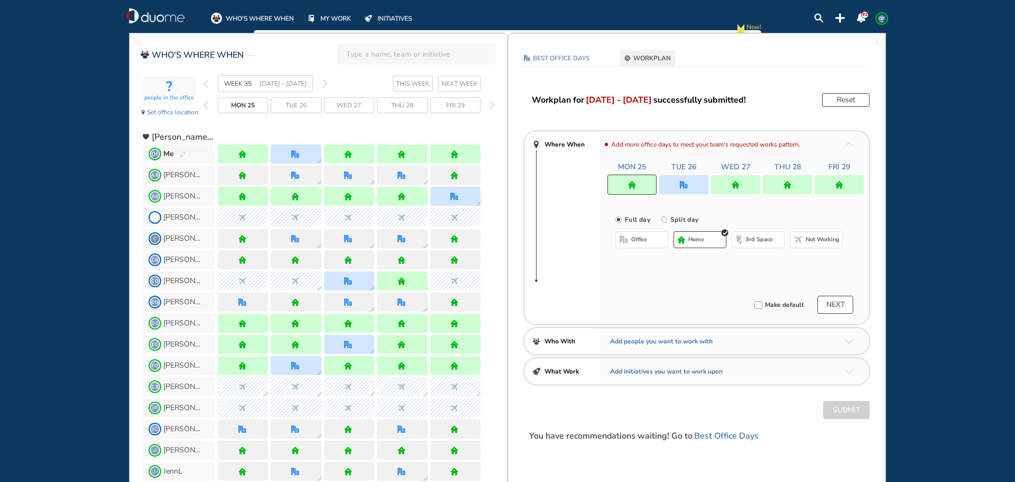
click at [687, 186] on img "office" at bounding box center [684, 185] width 8 height 8
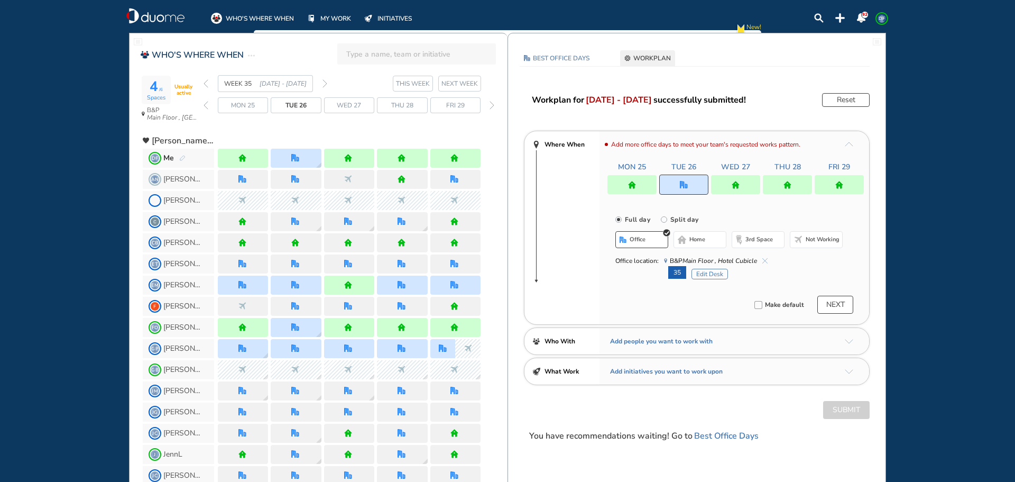
click at [764, 259] on img "cross-thin-blue" at bounding box center [764, 260] width 5 height 5
click at [647, 262] on button "Select location" at bounding box center [643, 260] width 42 height 11
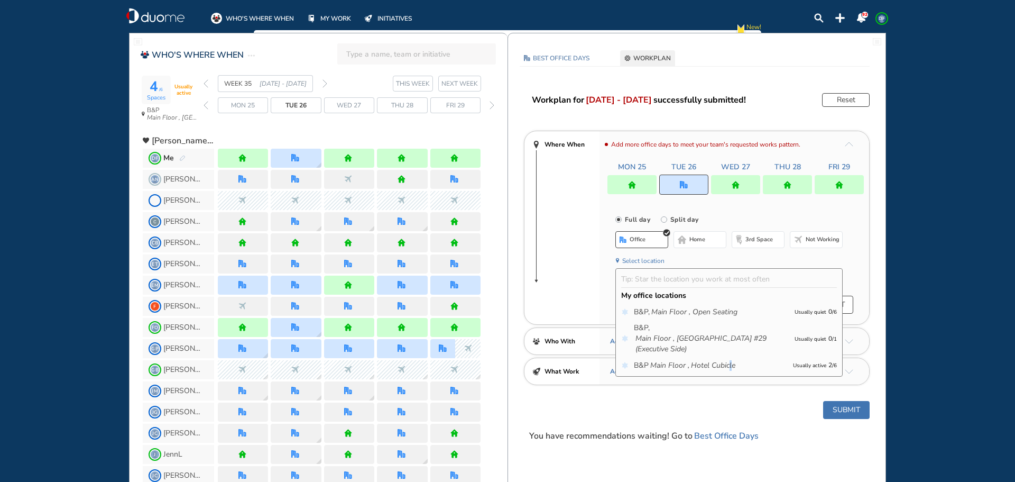
click at [732, 367] on icon "Hotel Cubicle" at bounding box center [713, 365] width 44 height 11
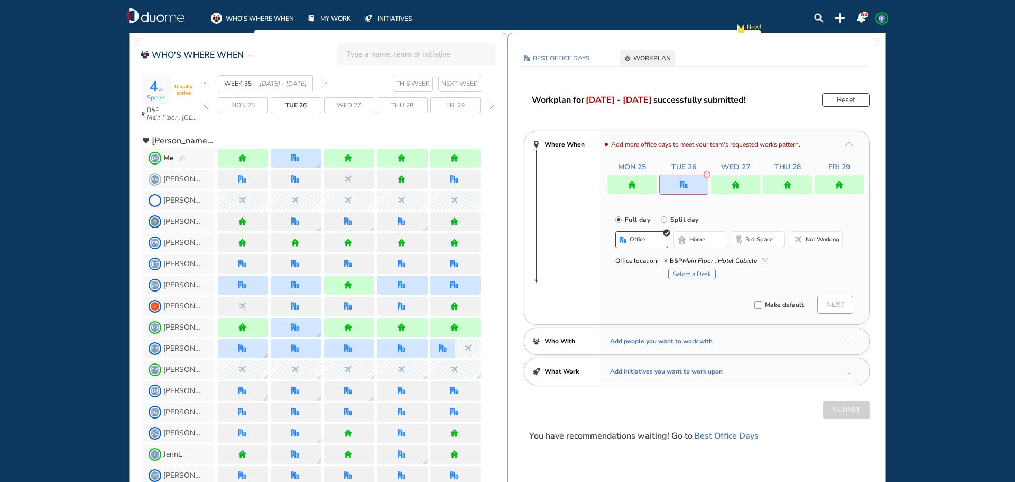
click at [700, 272] on button "Select a Desk" at bounding box center [692, 274] width 48 height 11
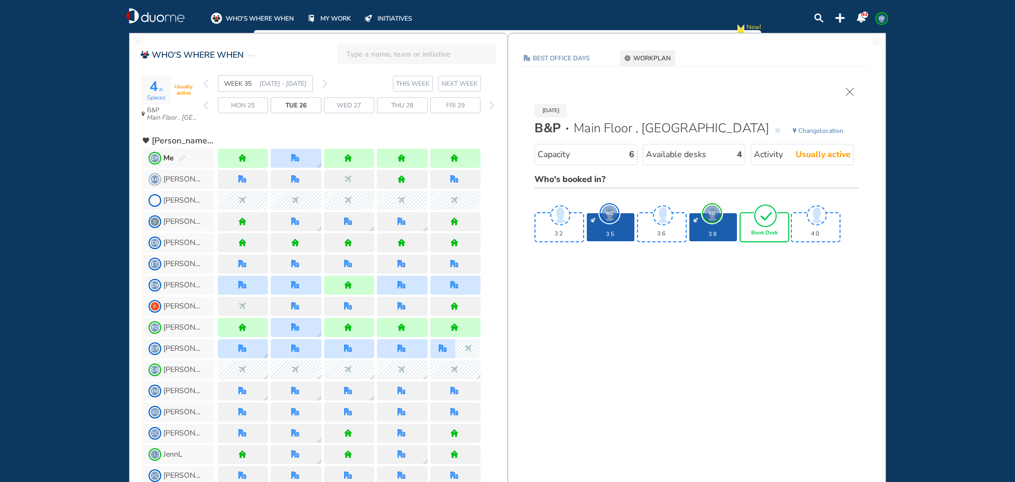
click at [769, 221] on img "tick-rounded-outline" at bounding box center [765, 215] width 24 height 25
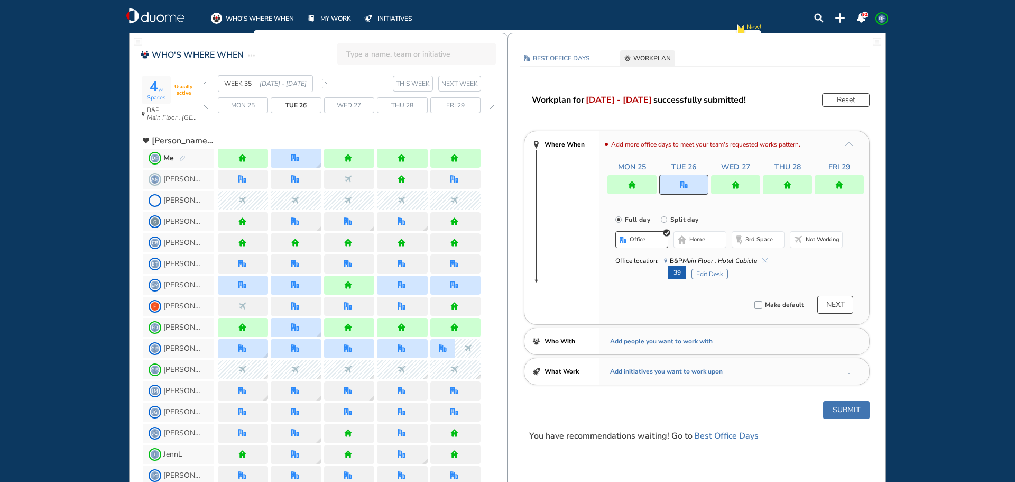
click at [835, 305] on button "NEXT" at bounding box center [835, 305] width 36 height 18
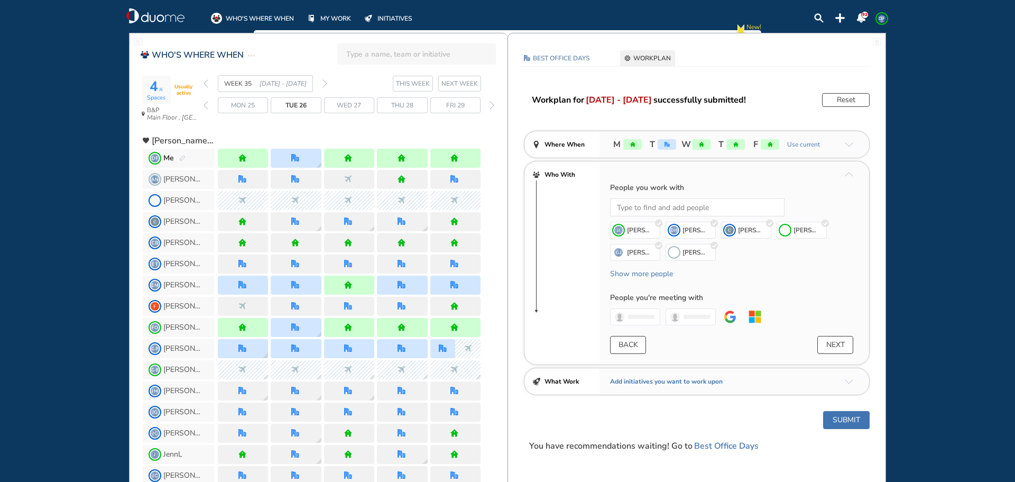
click at [840, 346] on button "NEXT" at bounding box center [835, 345] width 36 height 18
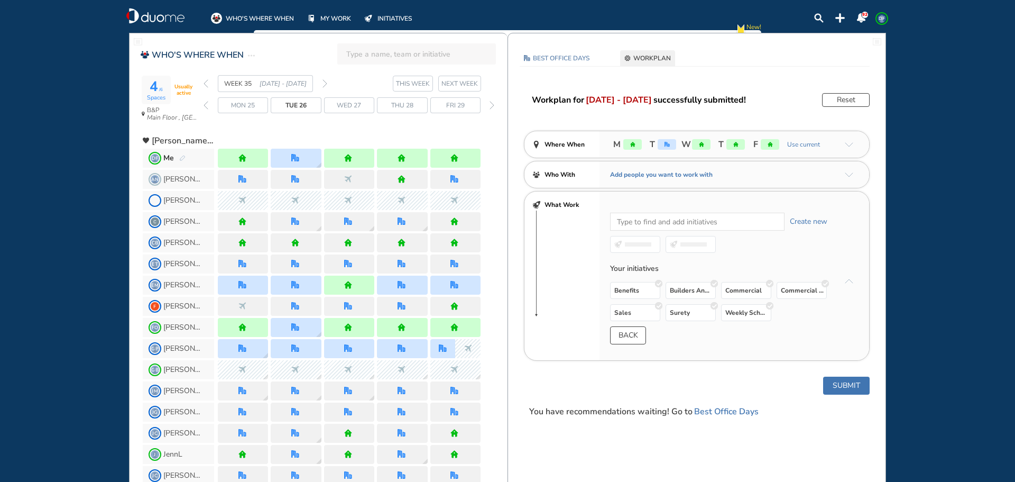
click at [848, 391] on button "Submit" at bounding box center [846, 385] width 47 height 18
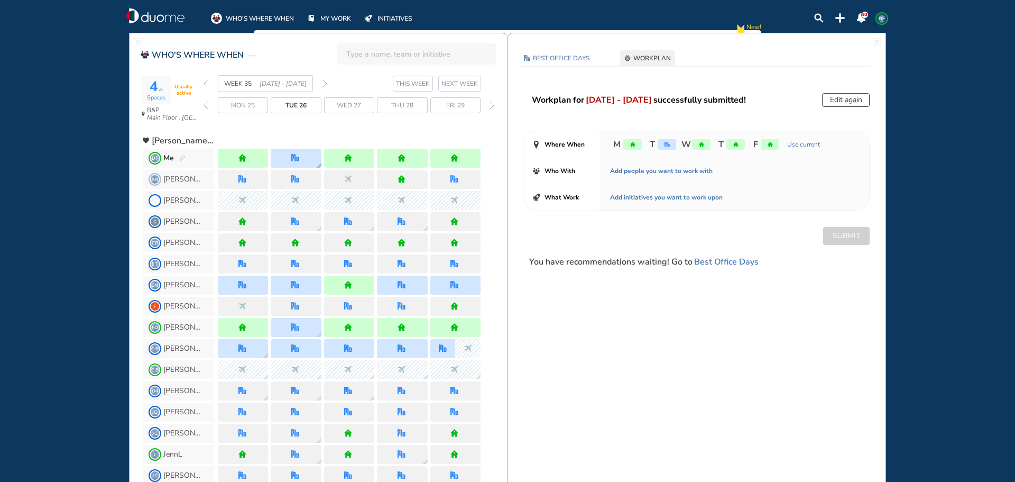
click at [298, 161] on img "office" at bounding box center [295, 158] width 8 height 8
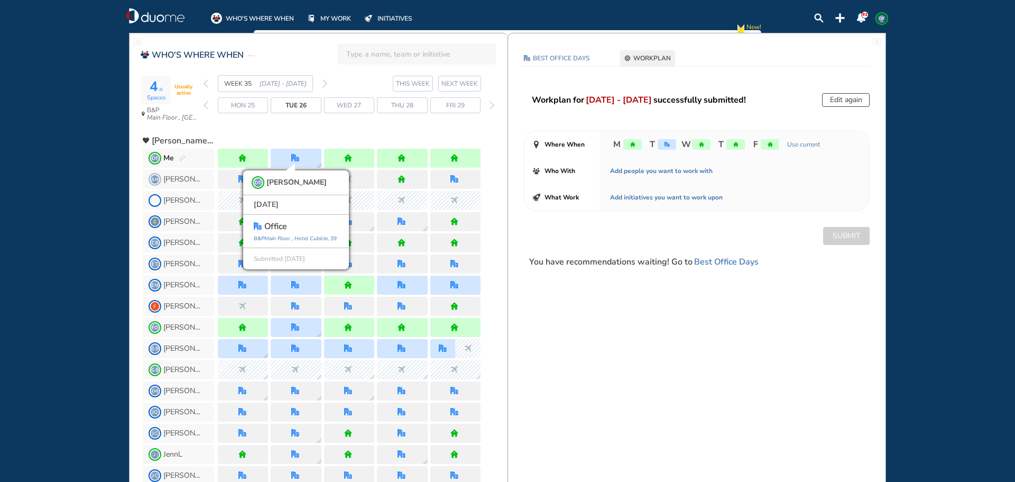
click at [70, 196] on div "WHO'S WHERE WHEN MY WORK INITIATIVES 92 DF New! NOTIFICATIONS All Location Task…" at bounding box center [507, 241] width 1015 height 482
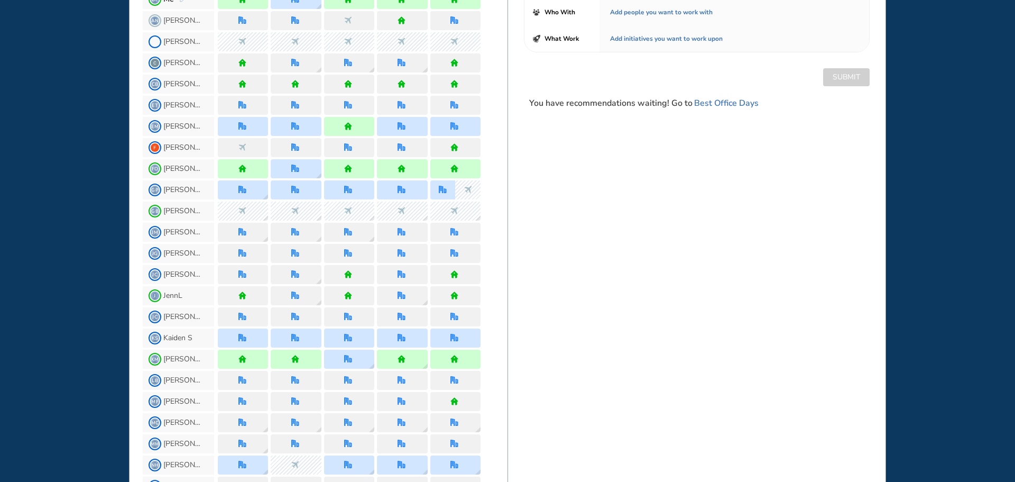
scroll to position [211, 0]
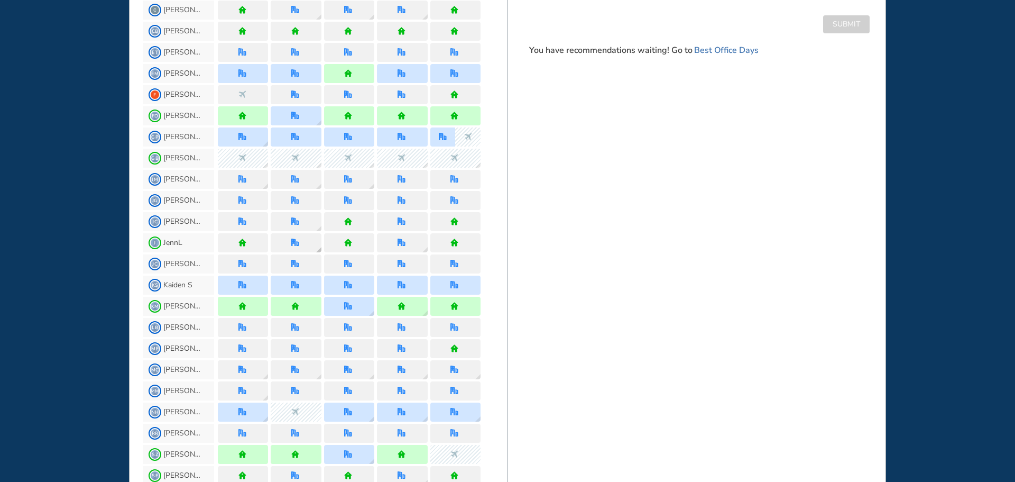
click at [302, 244] on div at bounding box center [296, 242] width 50 height 19
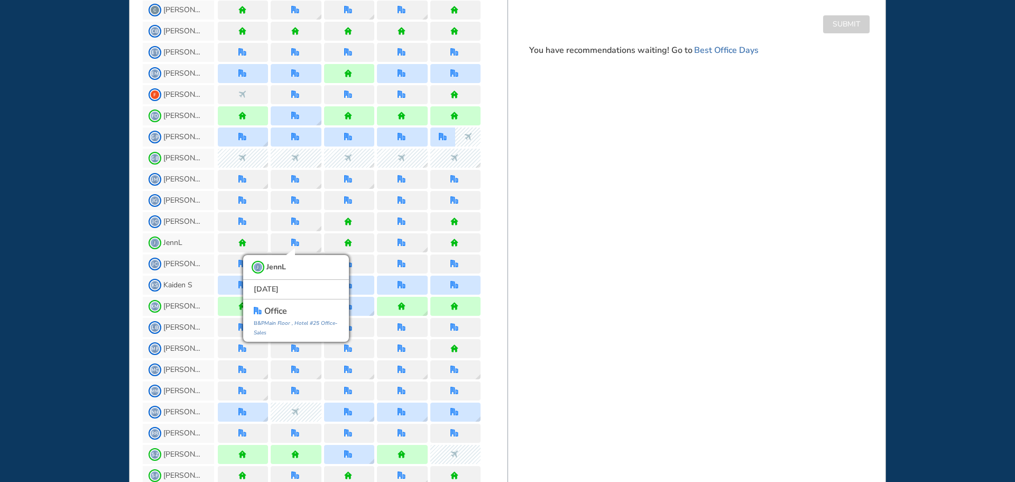
click at [16, 290] on div "WHO'S WHERE WHEN MY WORK INITIATIVES 92 DF New! NOTIFICATIONS All Location Task…" at bounding box center [507, 241] width 1015 height 482
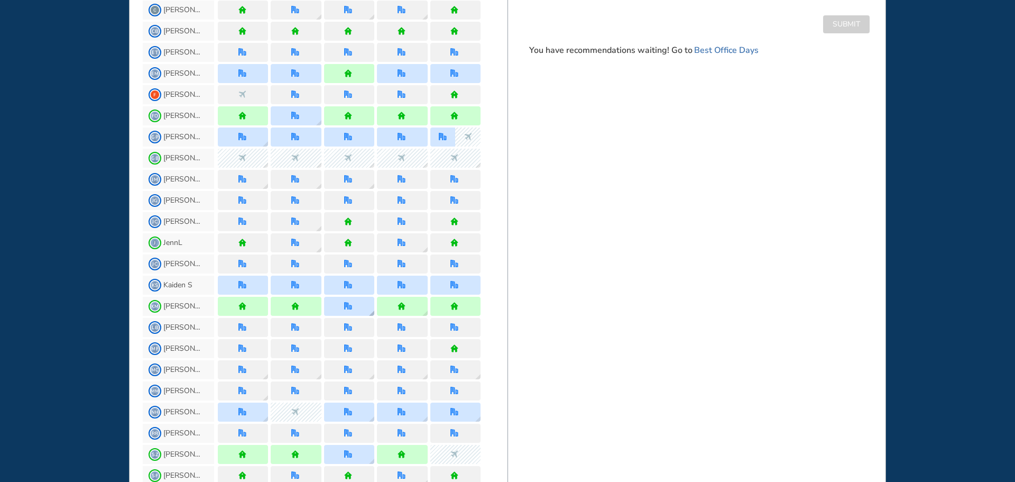
click at [352, 310] on img "office" at bounding box center [348, 306] width 8 height 8
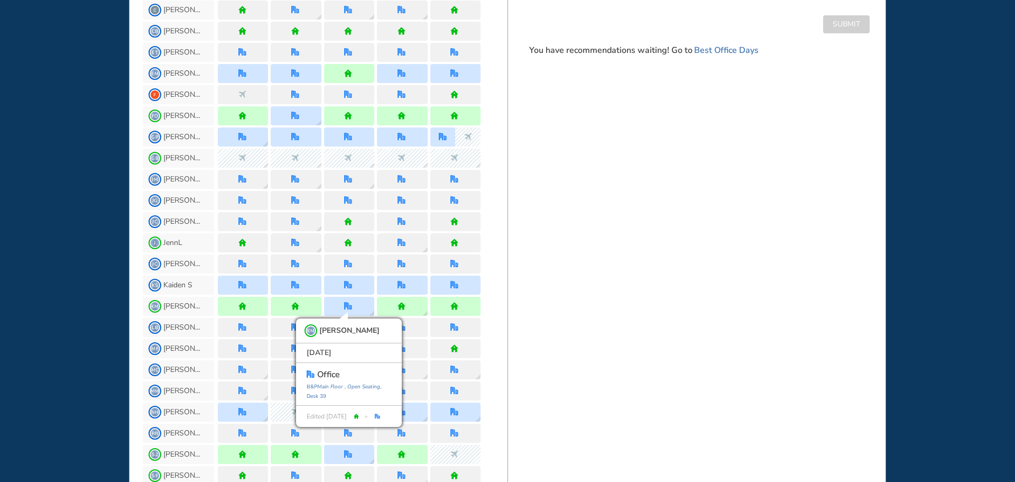
click at [79, 301] on div "WHO'S WHERE WHEN MY WORK INITIATIVES 92 DF New! NOTIFICATIONS All Location Task…" at bounding box center [507, 241] width 1015 height 482
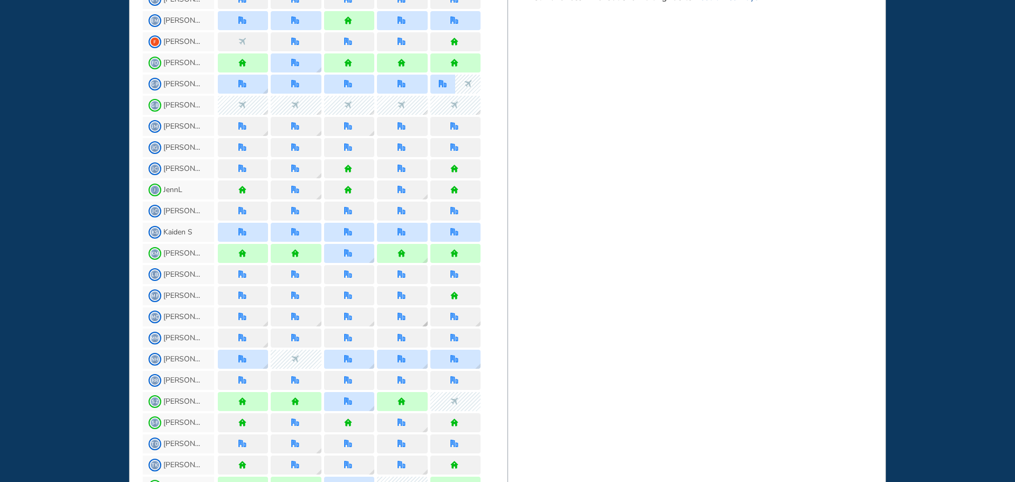
scroll to position [317, 0]
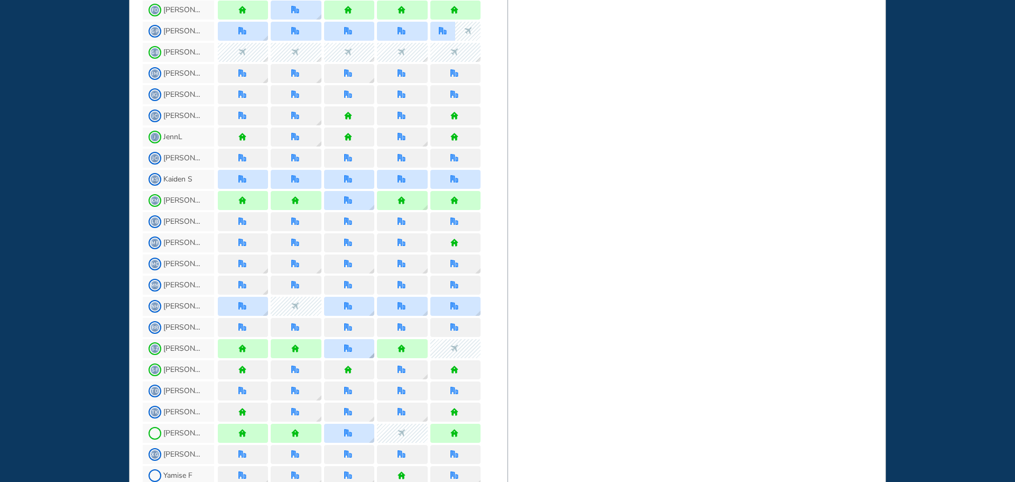
click at [357, 349] on div at bounding box center [349, 348] width 50 height 19
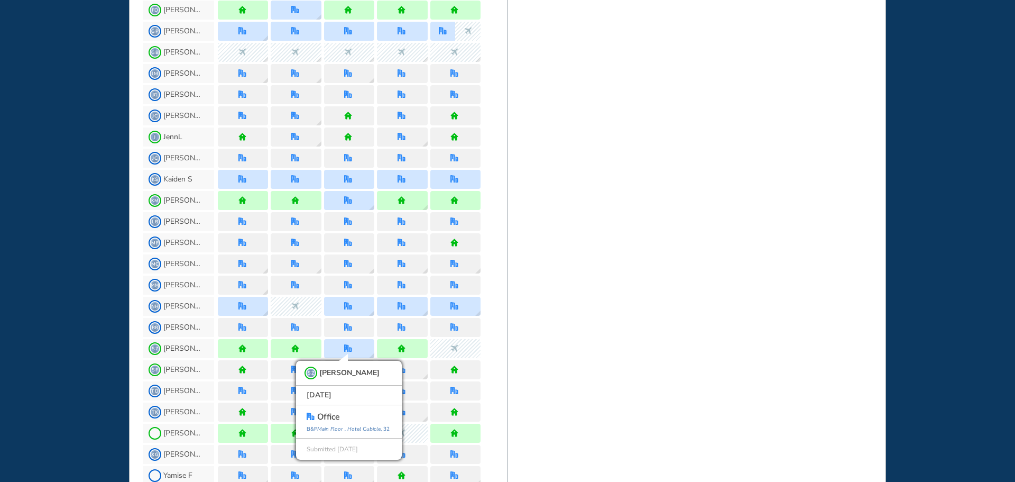
click at [48, 334] on div "WHO'S WHERE WHEN MY WORK INITIATIVES 92 DF New! NOTIFICATIONS All Location Task…" at bounding box center [507, 241] width 1015 height 482
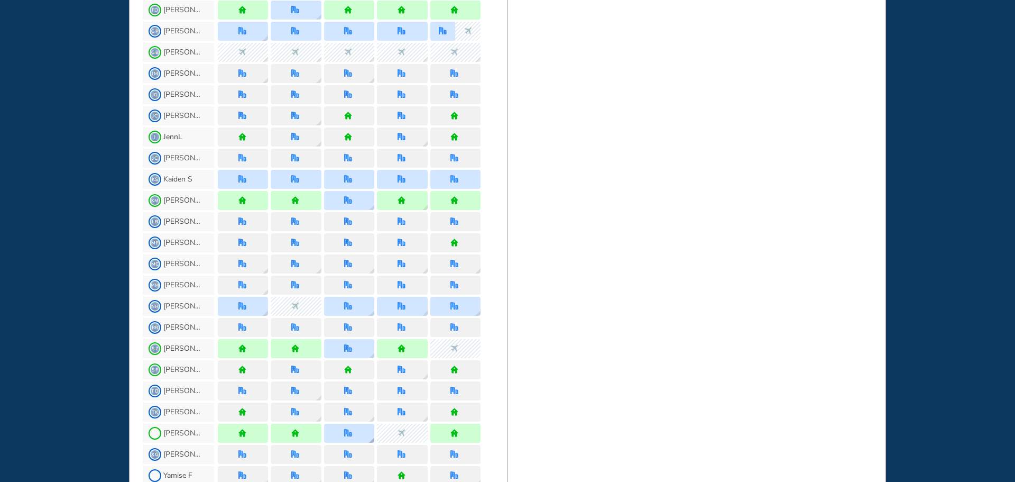
click at [336, 427] on div at bounding box center [349, 433] width 50 height 19
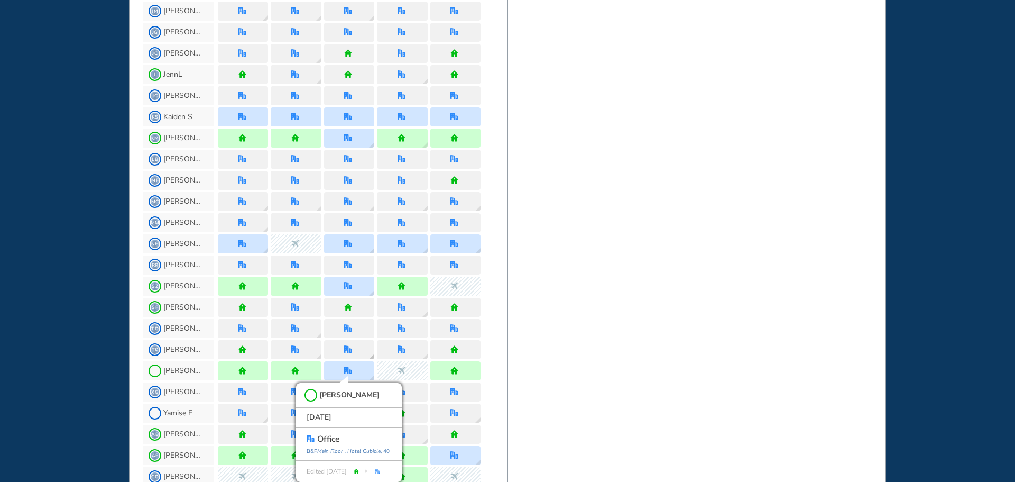
scroll to position [433, 0]
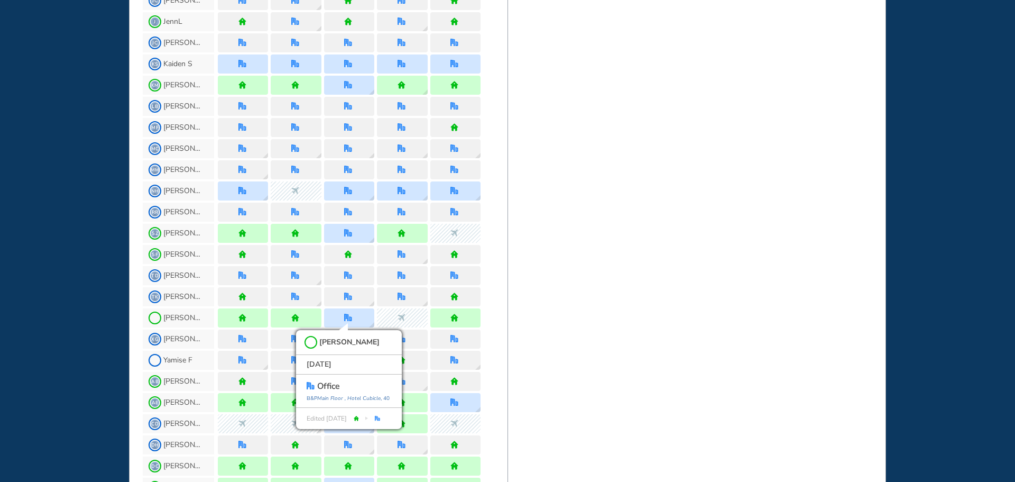
click at [7, 295] on div "WHO'S WHERE WHEN MY WORK INITIATIVES 92 DF New! NOTIFICATIONS All Location Task…" at bounding box center [507, 241] width 1015 height 482
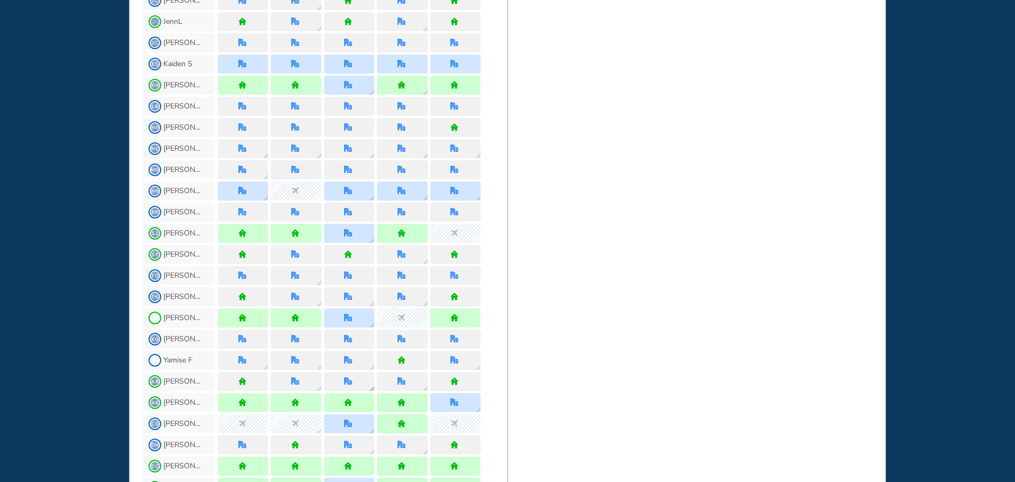
scroll to position [485, 0]
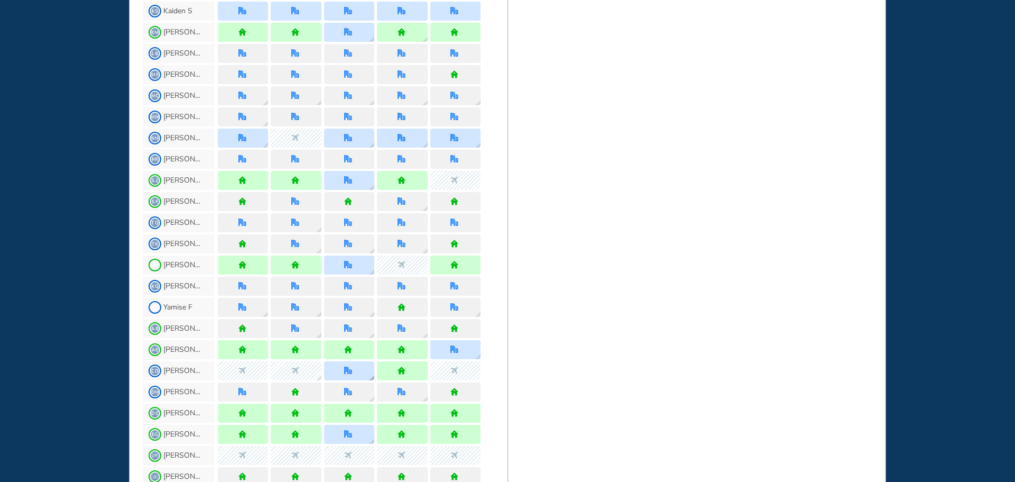
click at [358, 371] on div at bounding box center [349, 370] width 50 height 19
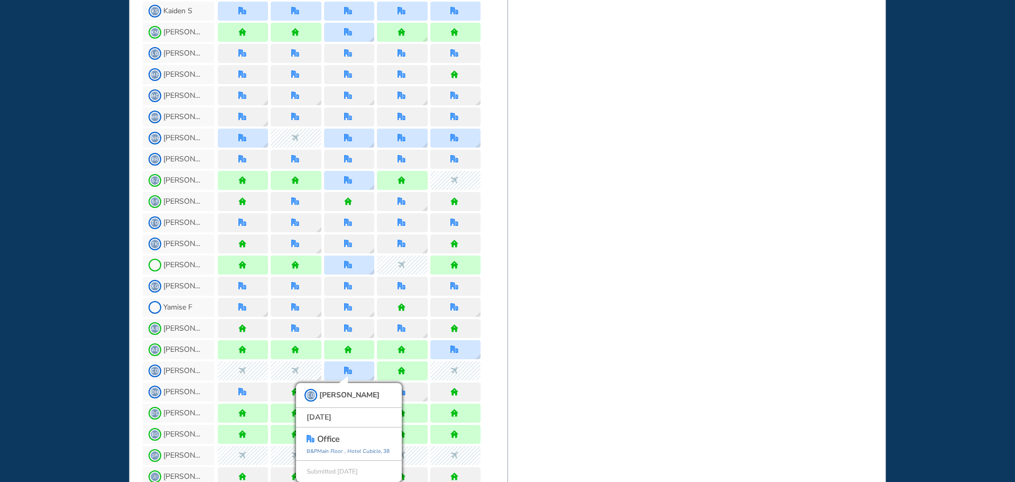
click at [53, 308] on div "WHO'S WHERE WHEN MY WORK INITIATIVES 92 DF New! NOTIFICATIONS All Location Task…" at bounding box center [507, 241] width 1015 height 482
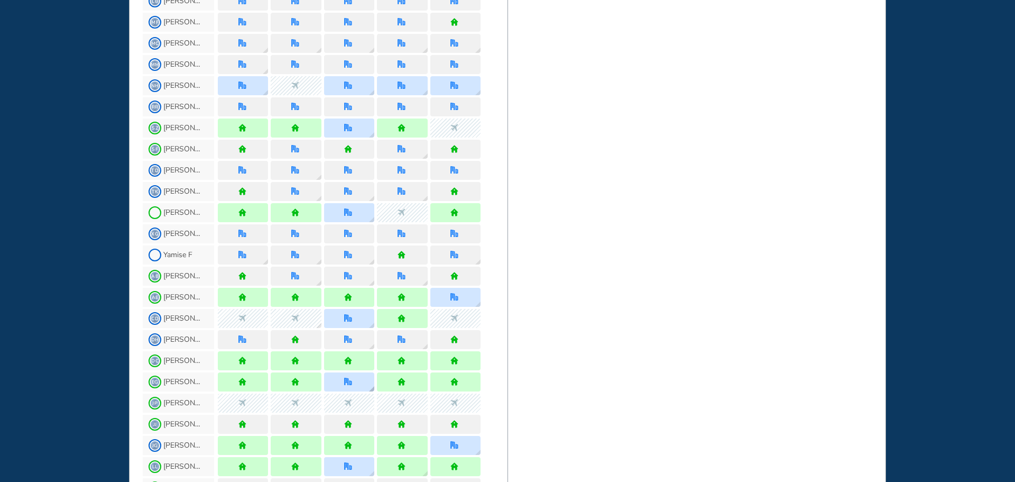
scroll to position [538, 0]
click at [355, 388] on div at bounding box center [349, 381] width 50 height 19
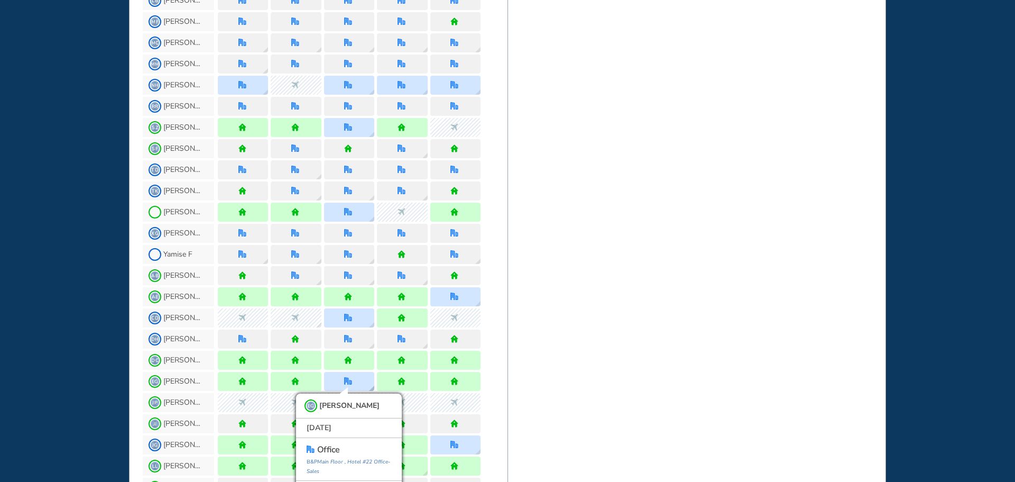
scroll to position [558, 0]
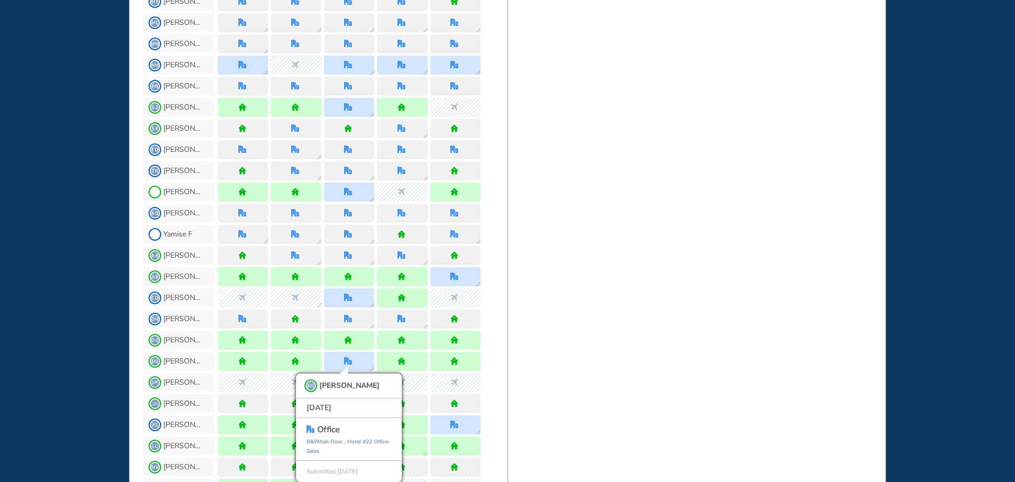
click at [74, 317] on div "WHO'S WHERE WHEN MY WORK INITIATIVES 92 DF New! NOTIFICATIONS All Location Task…" at bounding box center [507, 241] width 1015 height 482
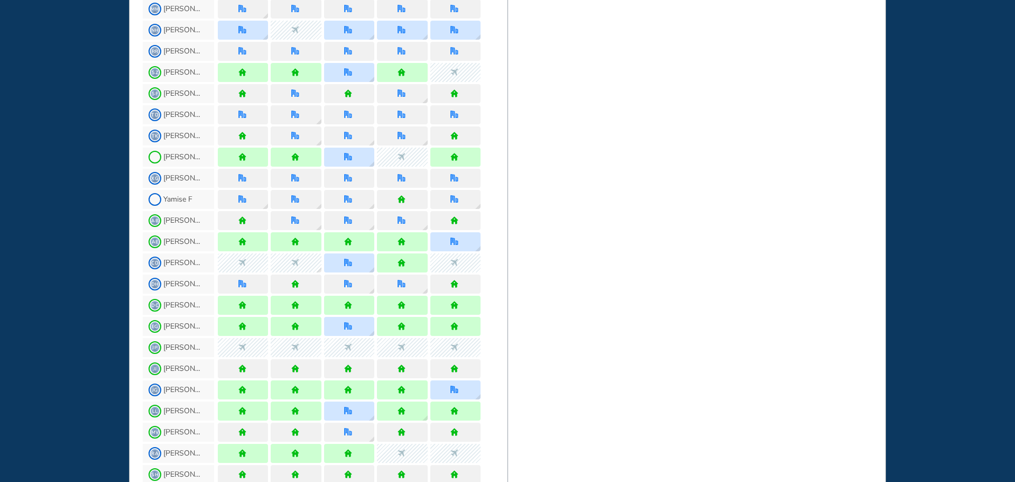
scroll to position [611, 0]
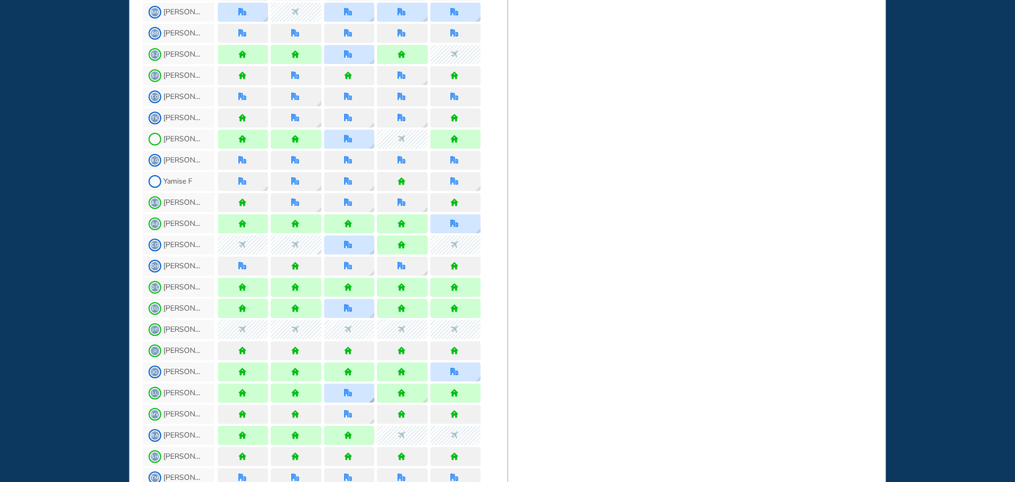
click at [365, 394] on div at bounding box center [349, 392] width 50 height 19
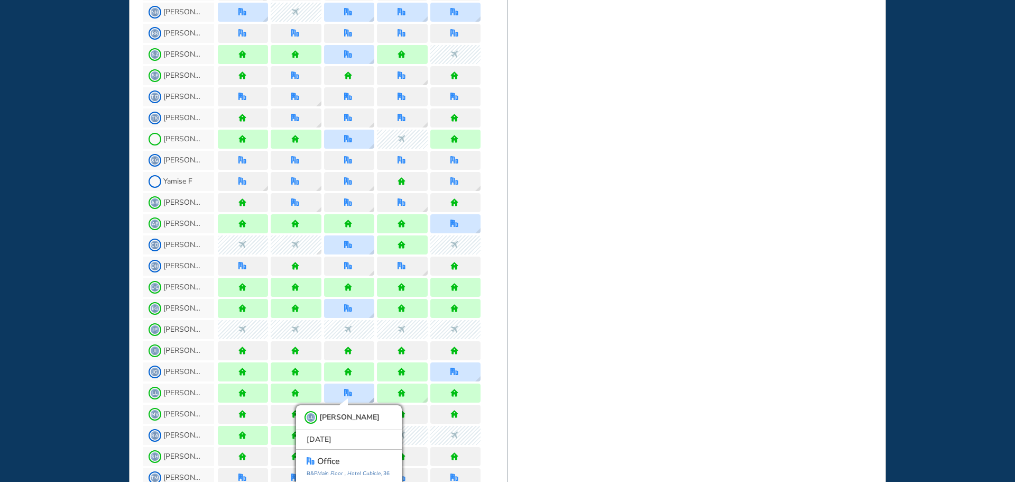
scroll to position [633, 0]
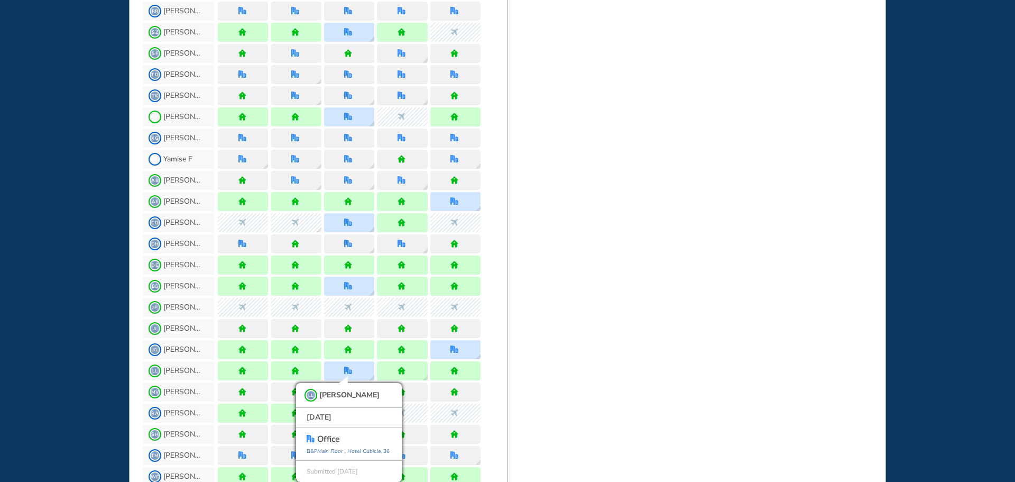
click at [72, 314] on div "WHO'S WHERE WHEN MY WORK INITIATIVES 92 DF New! NOTIFICATIONS All Location Task…" at bounding box center [507, 241] width 1015 height 482
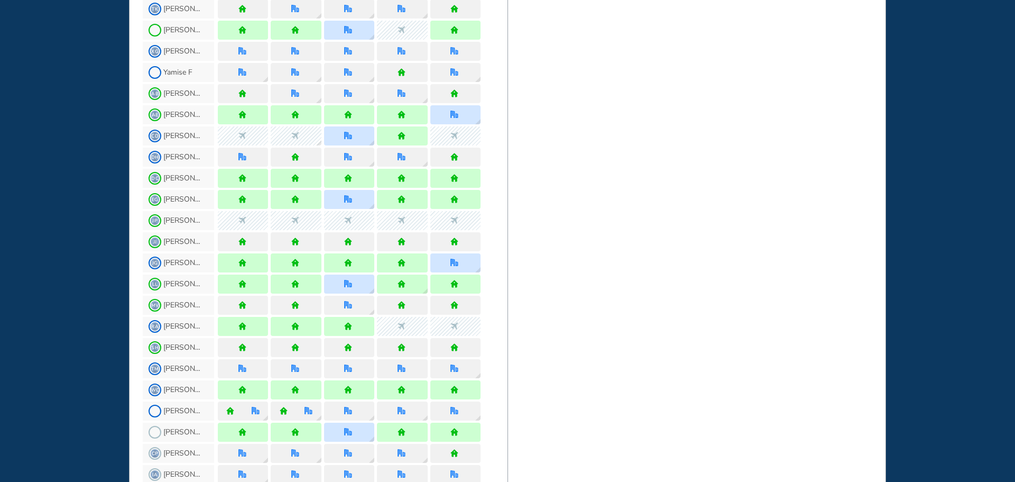
scroll to position [739, 0]
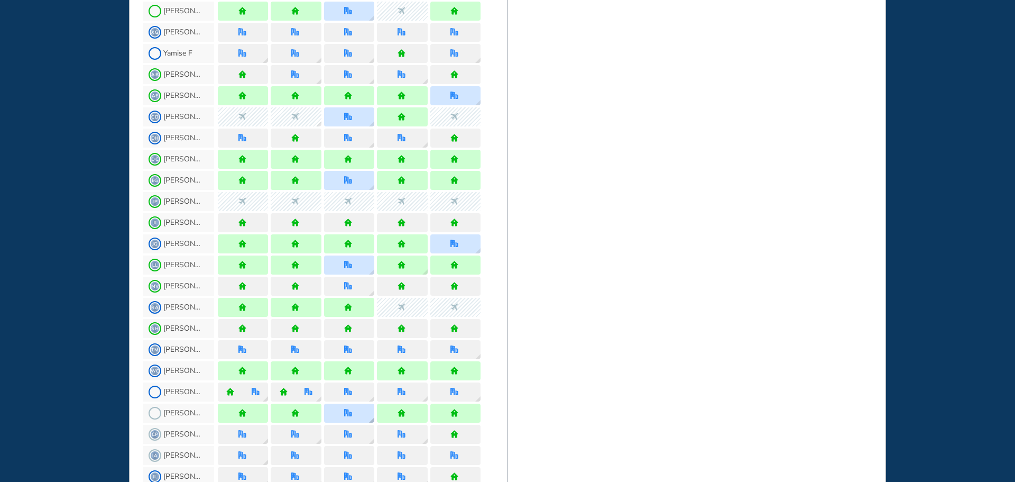
click at [361, 414] on div at bounding box center [349, 412] width 50 height 19
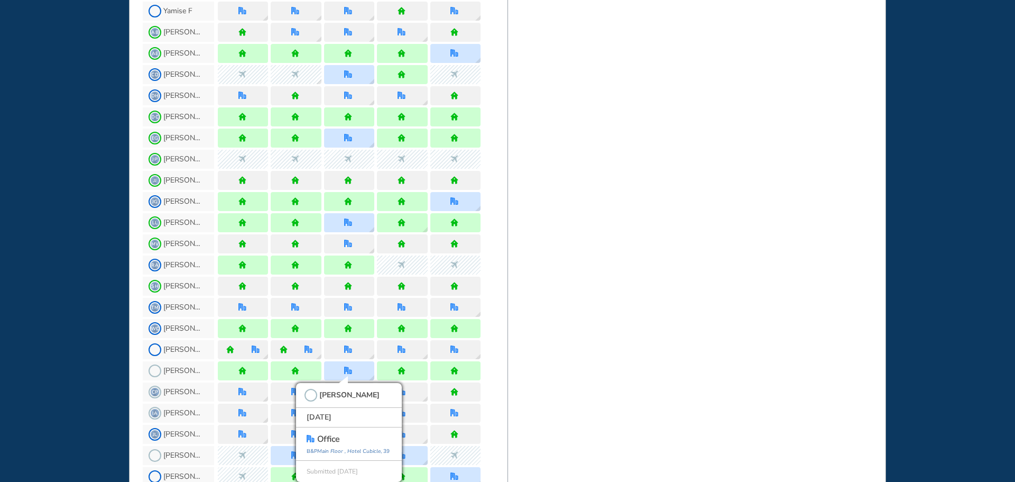
click at [76, 277] on div "WHO'S WHERE WHEN MY WORK INITIATIVES 92 DF New! NOTIFICATIONS All Location Task…" at bounding box center [507, 241] width 1015 height 482
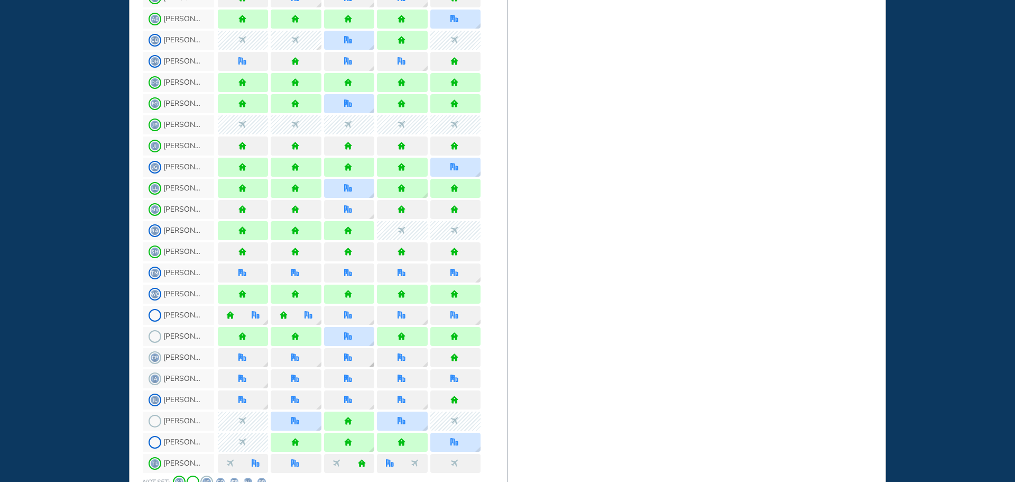
scroll to position [834, 0]
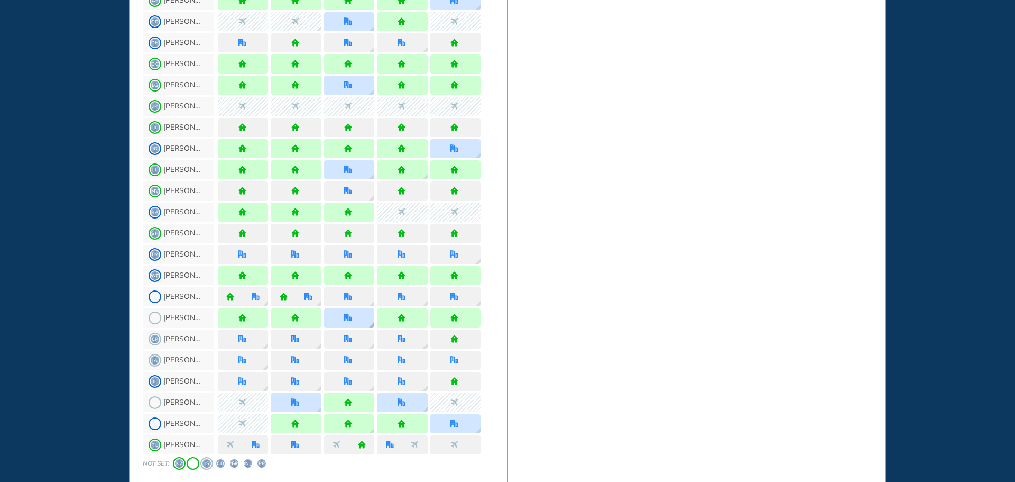
click at [351, 320] on img "office" at bounding box center [348, 318] width 8 height 8
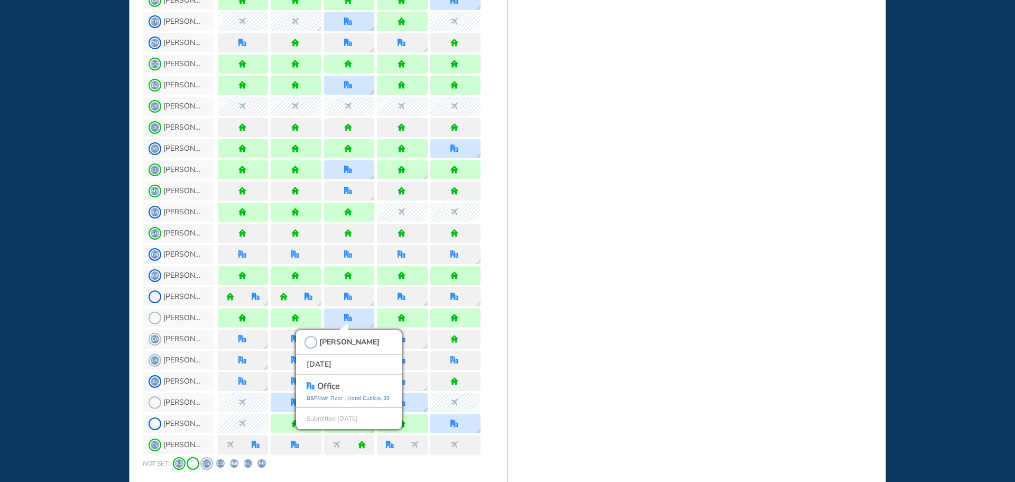
click at [7, 237] on div "WHO'S WHERE WHEN MY WORK INITIATIVES 92 DF New! NOTIFICATIONS All Location Task…" at bounding box center [507, 241] width 1015 height 482
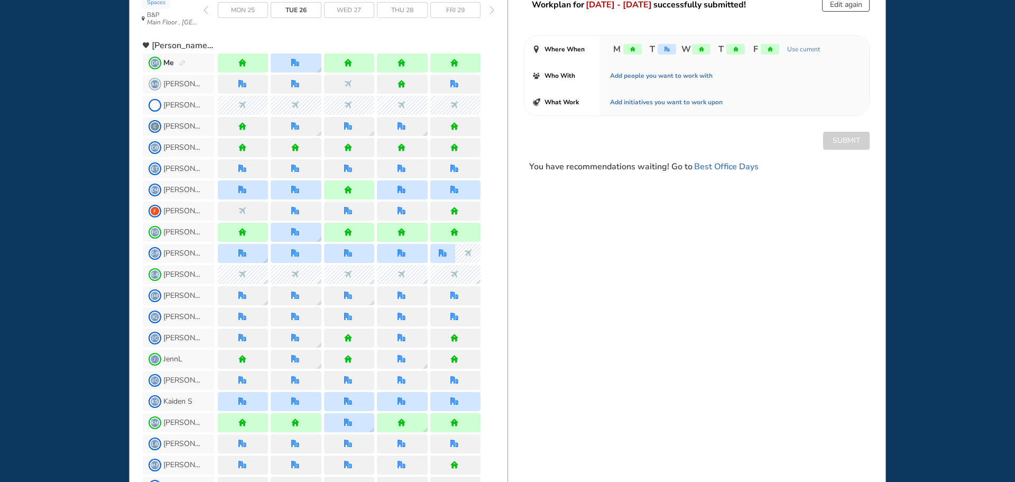
scroll to position [0, 0]
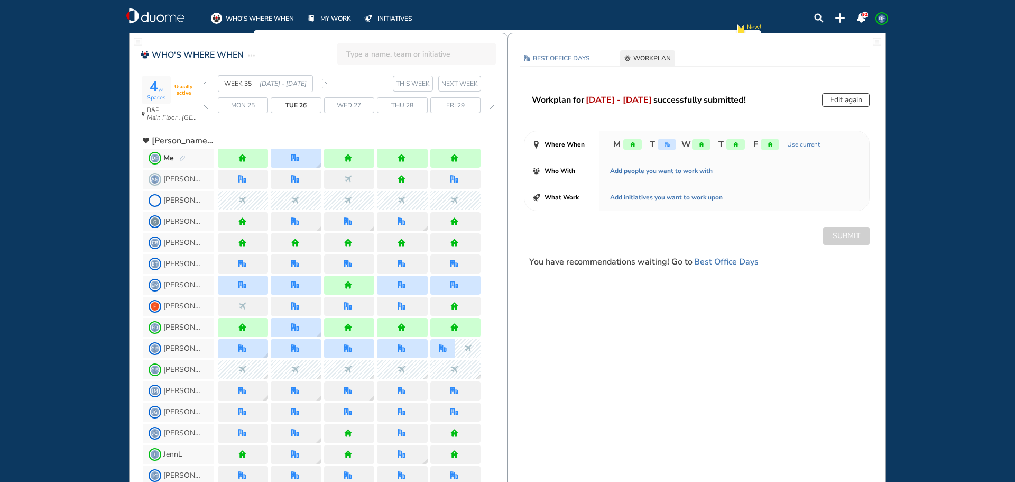
click at [43, 193] on div "WHO'S WHERE WHEN MY WORK INITIATIVES 92 DF New! NOTIFICATIONS All Location Task…" at bounding box center [507, 241] width 1015 height 482
click at [326, 86] on img "forward week" at bounding box center [325, 83] width 5 height 8
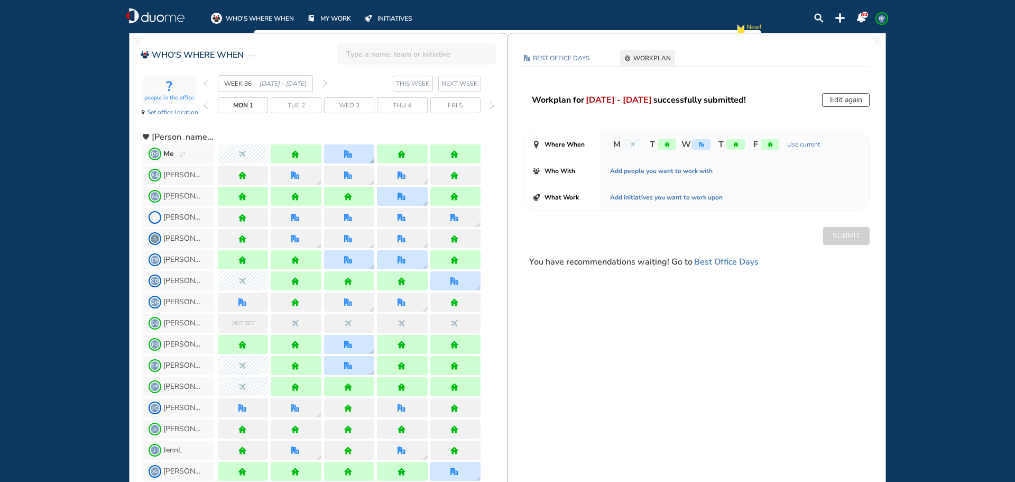
click at [350, 153] on img "office" at bounding box center [348, 154] width 8 height 8
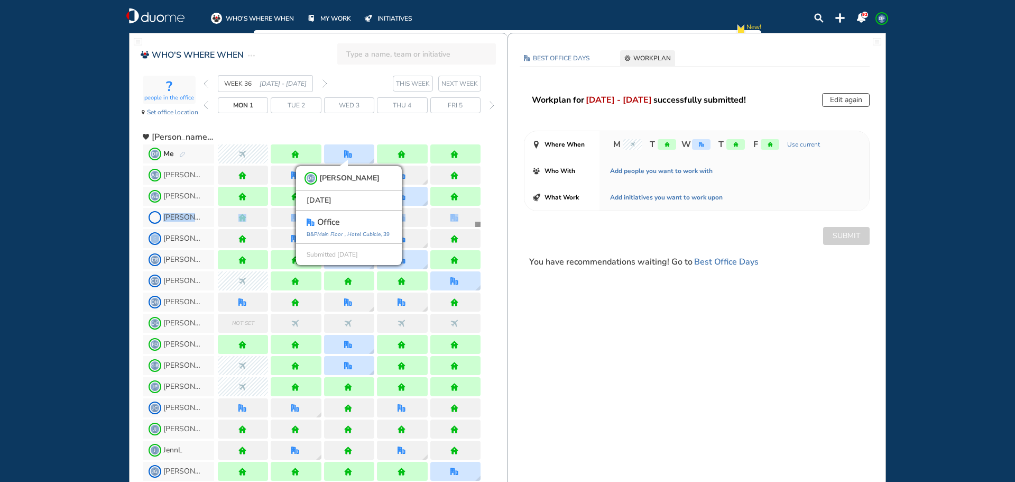
click at [76, 228] on div "WHO'S WHERE WHEN MY WORK INITIATIVES 92 DF New! NOTIFICATIONS All Location Task…" at bounding box center [507, 241] width 1015 height 482
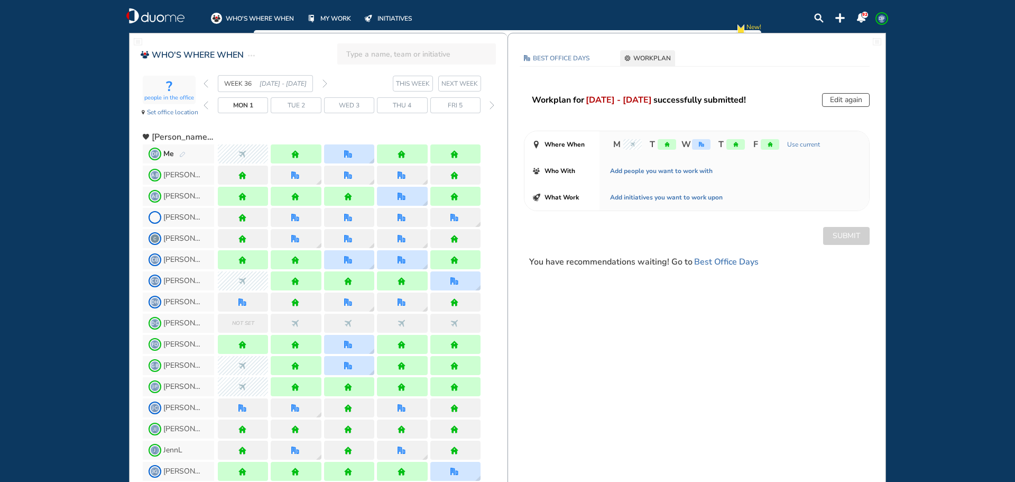
click at [91, 197] on div "WHO'S WHERE WHEN MY WORK INITIATIVES 92 DF New! NOTIFICATIONS All Location Task…" at bounding box center [507, 241] width 1015 height 482
click at [356, 260] on div at bounding box center [349, 259] width 50 height 19
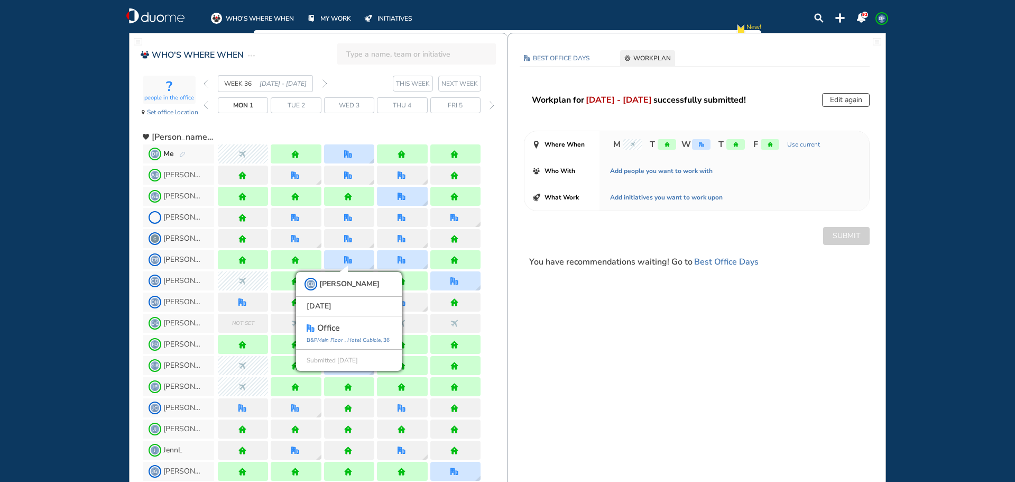
click at [75, 268] on div "WHO'S WHERE WHEN MY WORK INITIATIVES 92 DF New! NOTIFICATIONS All Location Task…" at bounding box center [507, 241] width 1015 height 482
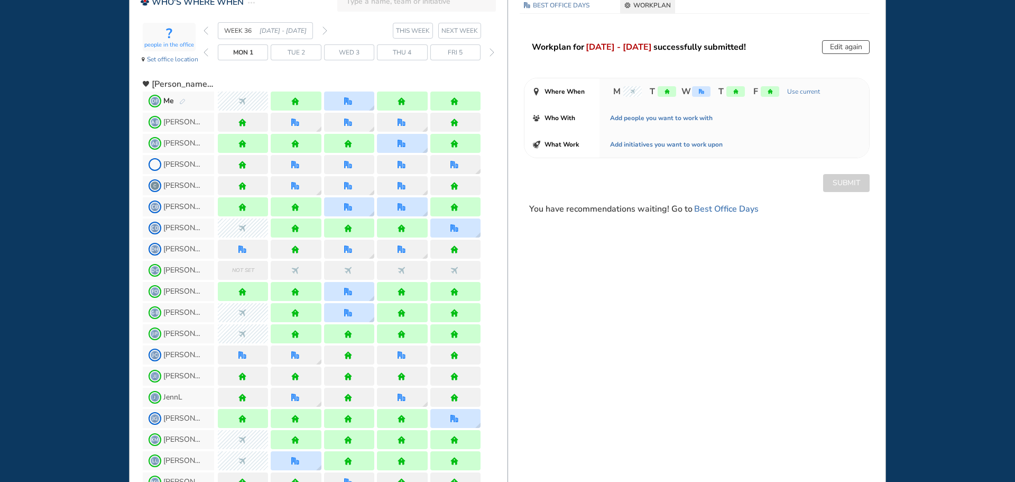
scroll to position [106, 0]
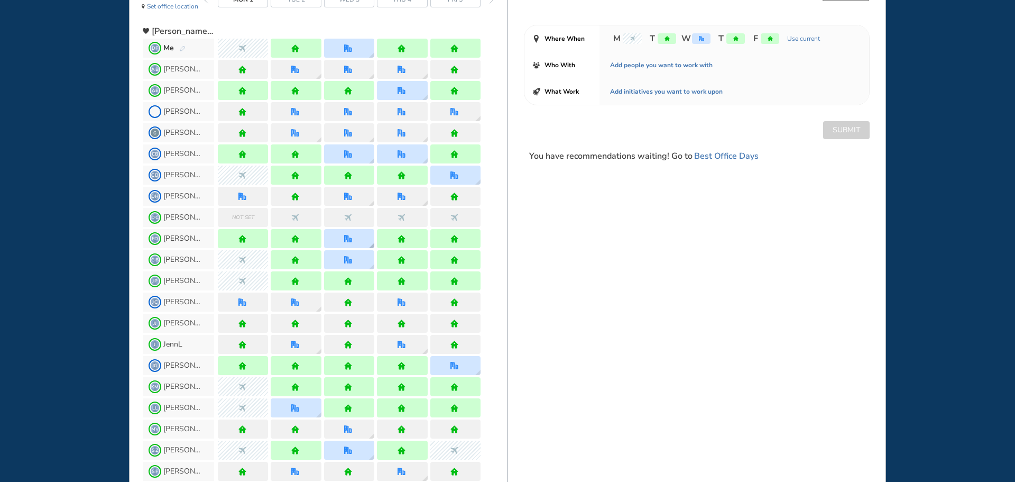
click at [360, 241] on div at bounding box center [349, 238] width 50 height 19
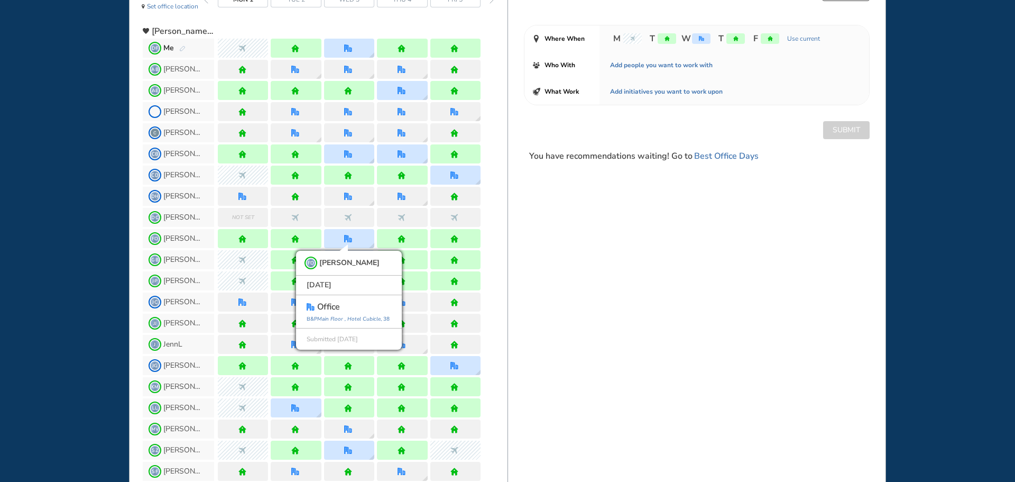
click at [58, 247] on div "WHO'S WHERE WHEN MY WORK INITIATIVES 92 DF New! NOTIFICATIONS All Location Task…" at bounding box center [507, 241] width 1015 height 482
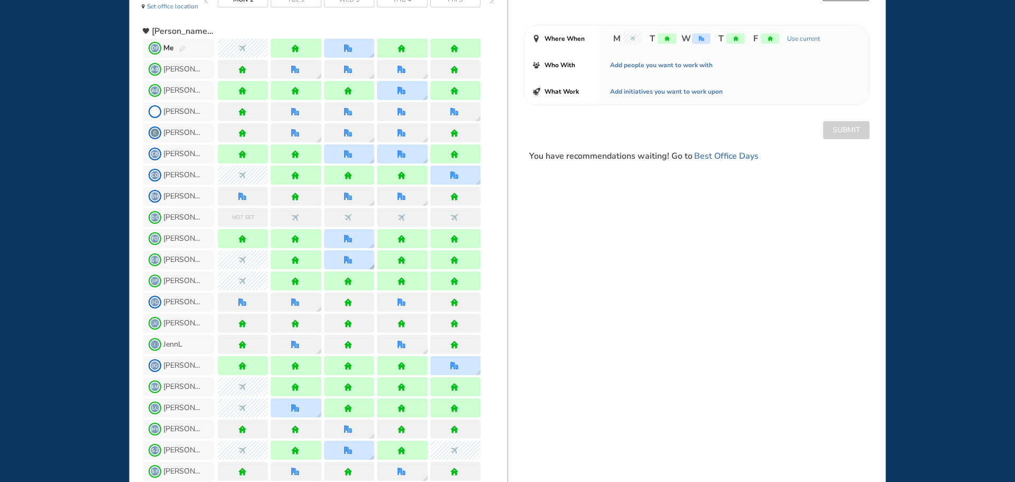
click at [350, 263] on img "office" at bounding box center [348, 260] width 8 height 8
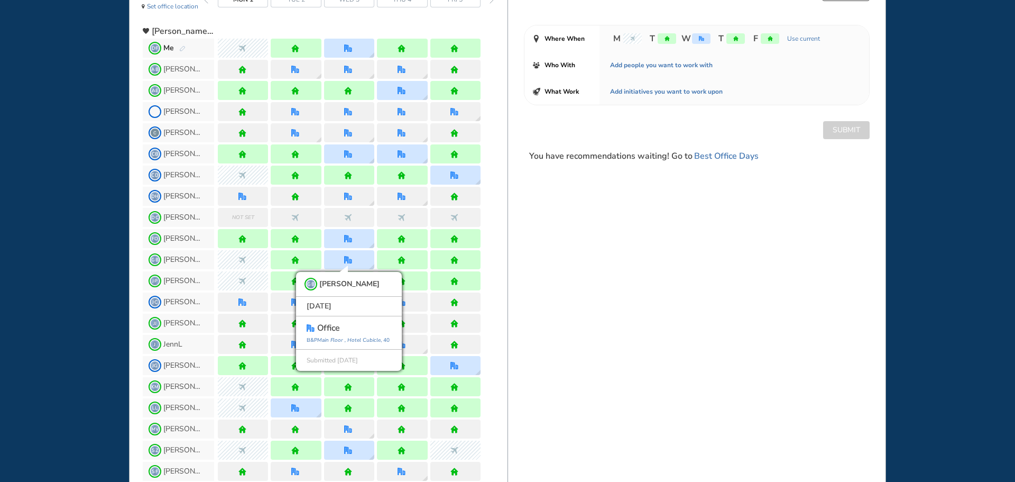
click at [13, 259] on div "WHO'S WHERE WHEN MY WORK INITIATIVES 92 DF New! NOTIFICATIONS All Location Task…" at bounding box center [507, 241] width 1015 height 482
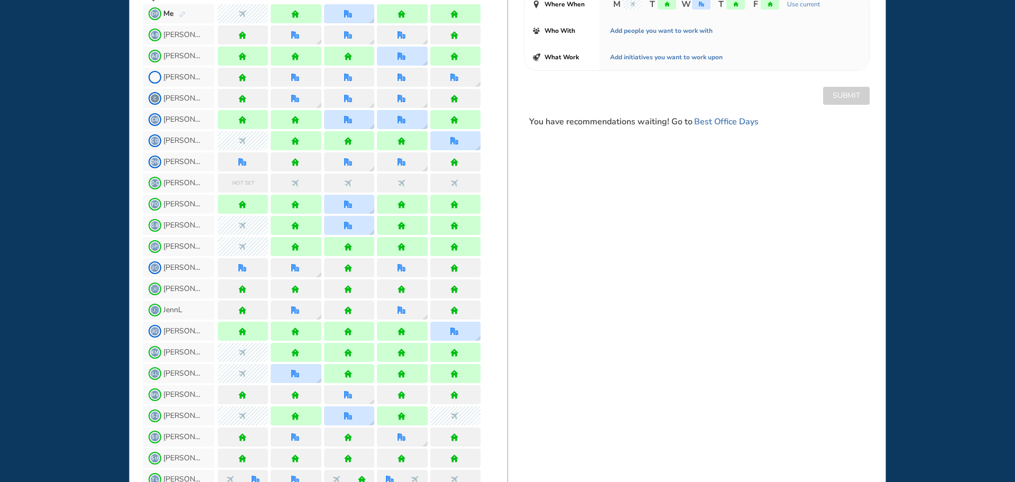
scroll to position [159, 0]
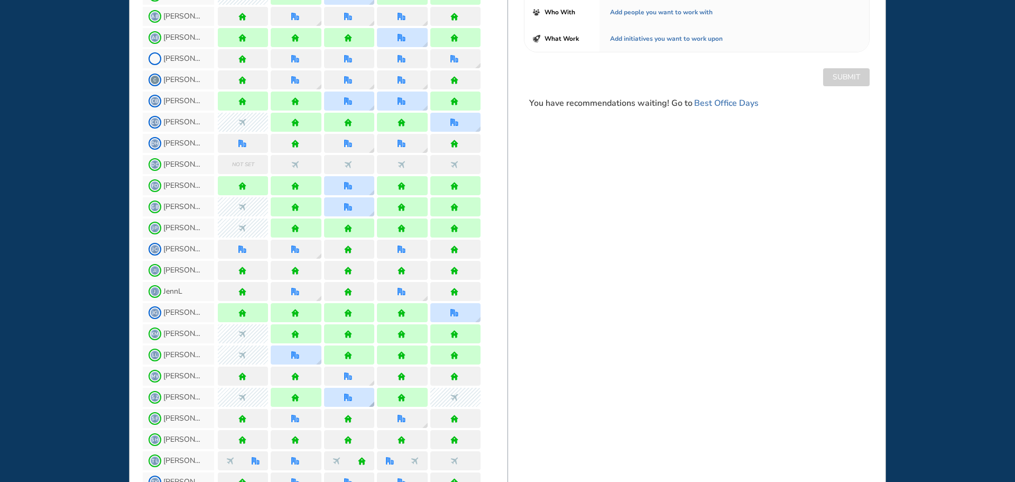
click at [360, 397] on div at bounding box center [349, 397] width 50 height 19
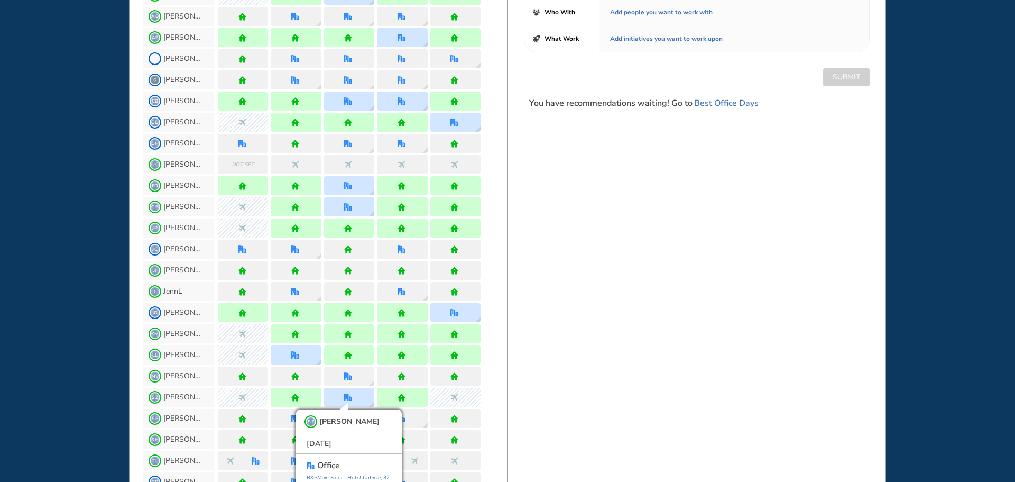
scroll to position [185, 0]
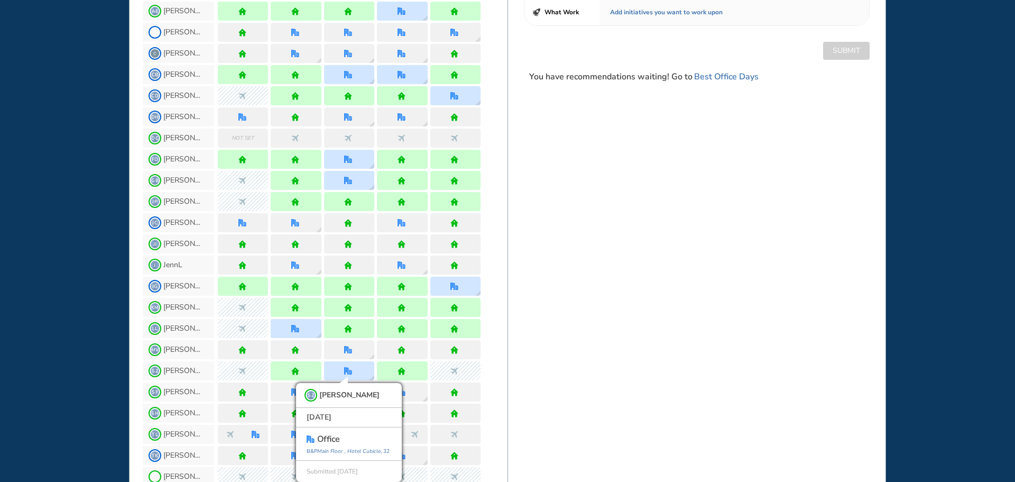
click at [51, 269] on div "WHO'S WHERE WHEN MY WORK INITIATIVES 92 DF New! NOTIFICATIONS All Location Task…" at bounding box center [507, 241] width 1015 height 482
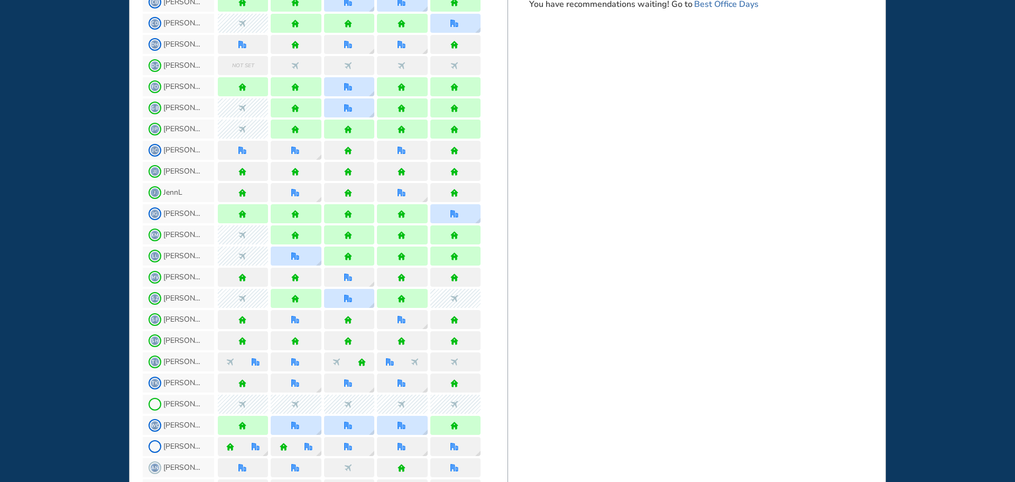
scroll to position [317, 0]
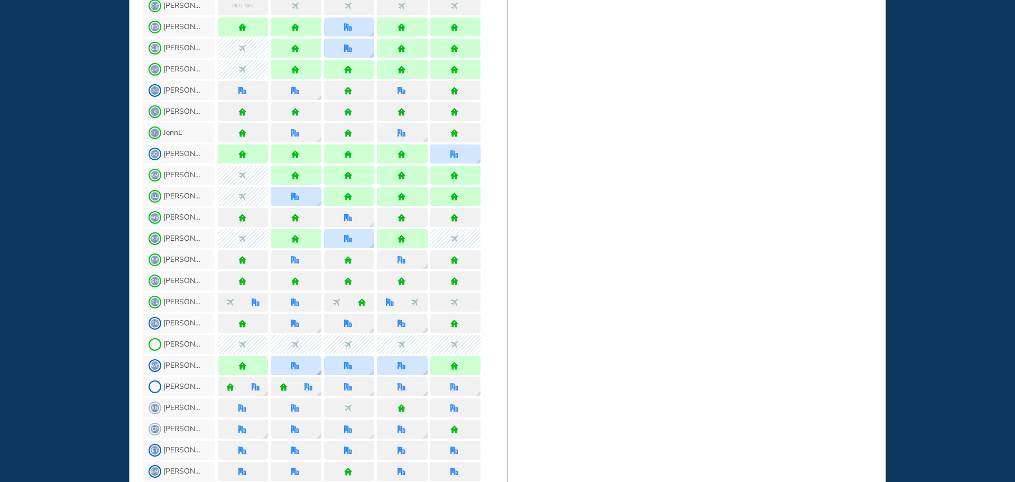
click at [299, 369] on img "office" at bounding box center [295, 366] width 8 height 8
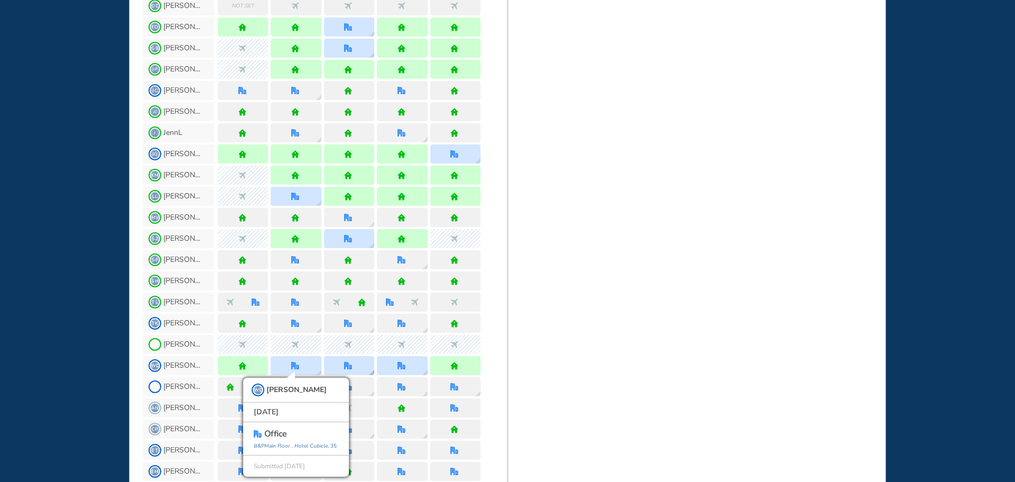
click at [351, 365] on img "office" at bounding box center [348, 366] width 8 height 8
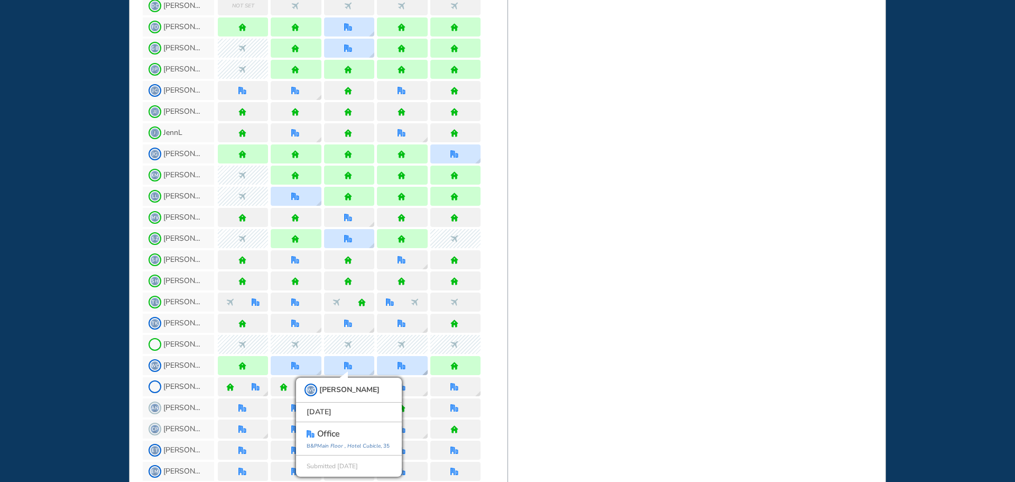
click at [406, 367] on div at bounding box center [403, 366] width 10 height 8
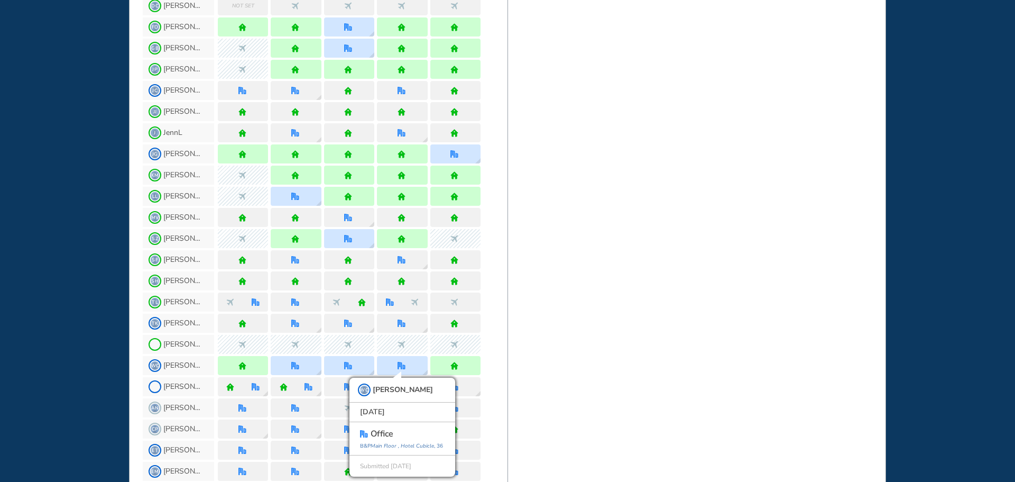
click at [39, 329] on div "WHO'S WHERE WHEN MY WORK INITIATIVES 92 DF New! NOTIFICATIONS All Location Task…" at bounding box center [507, 241] width 1015 height 482
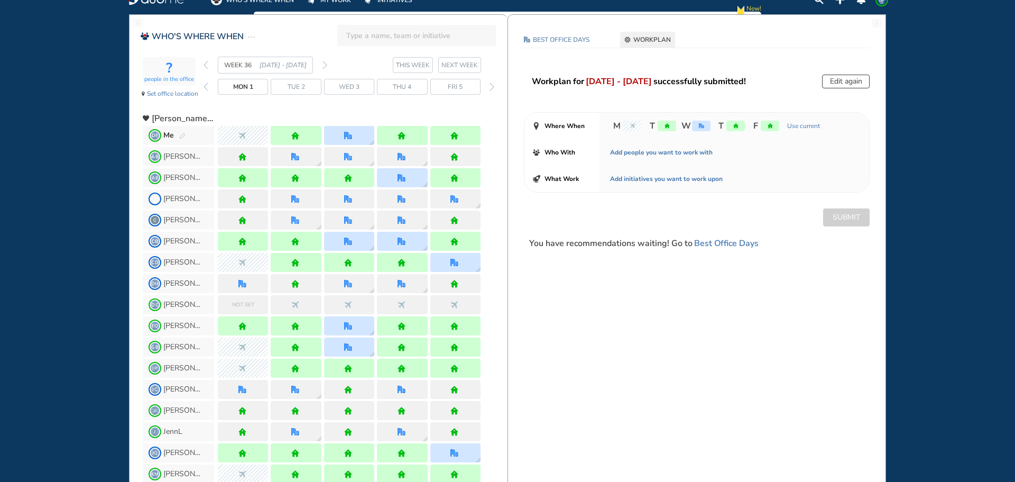
scroll to position [0, 0]
